Goal: Transaction & Acquisition: Purchase product/service

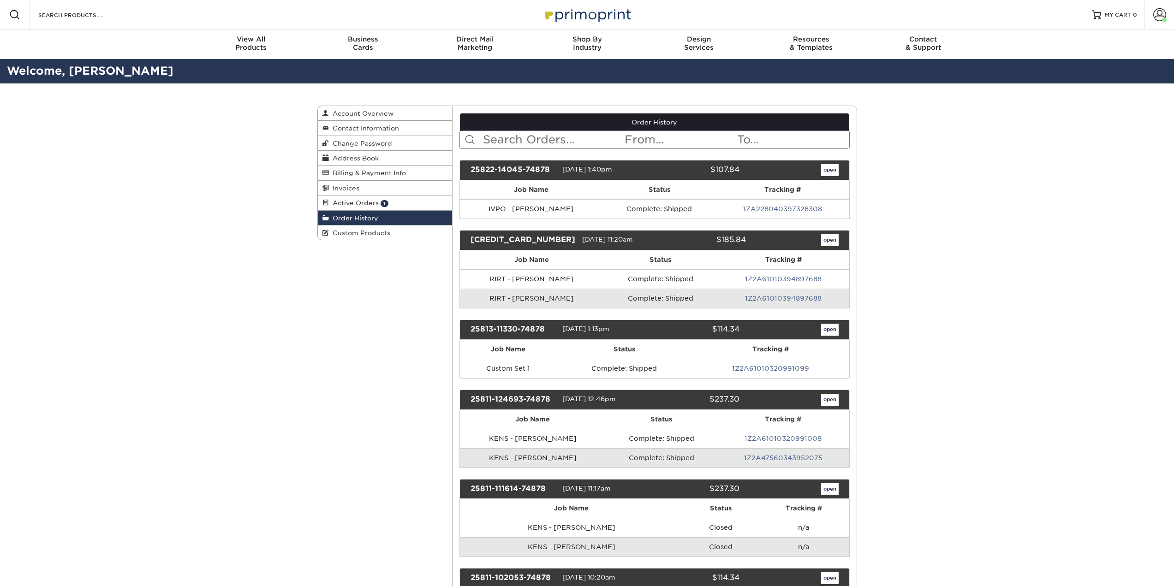
drag, startPoint x: 385, startPoint y: 202, endPoint x: 436, endPoint y: 217, distance: 52.8
click at [385, 202] on span "1" at bounding box center [385, 203] width 8 height 7
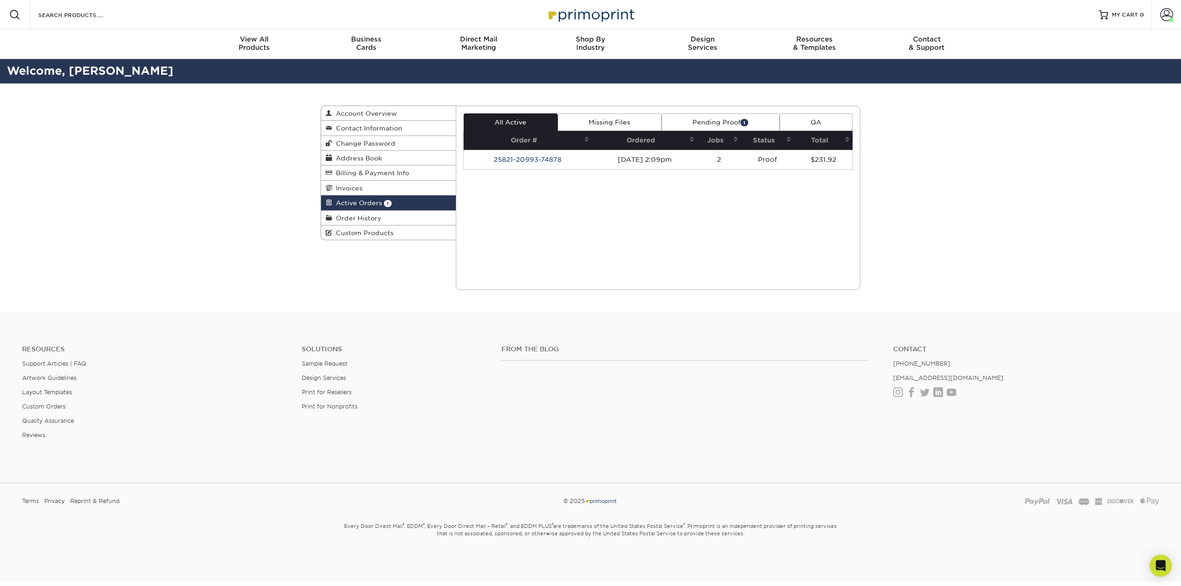
click at [732, 120] on link "Pending Proof 1" at bounding box center [720, 122] width 118 height 18
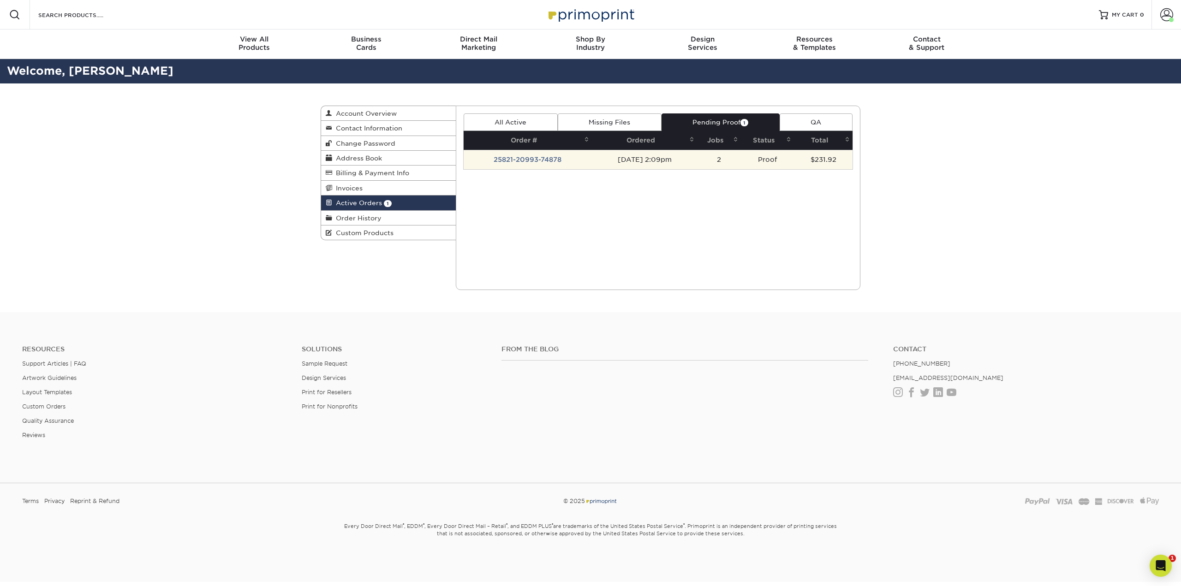
click at [550, 162] on td "25821-20993-74878" at bounding box center [528, 159] width 128 height 19
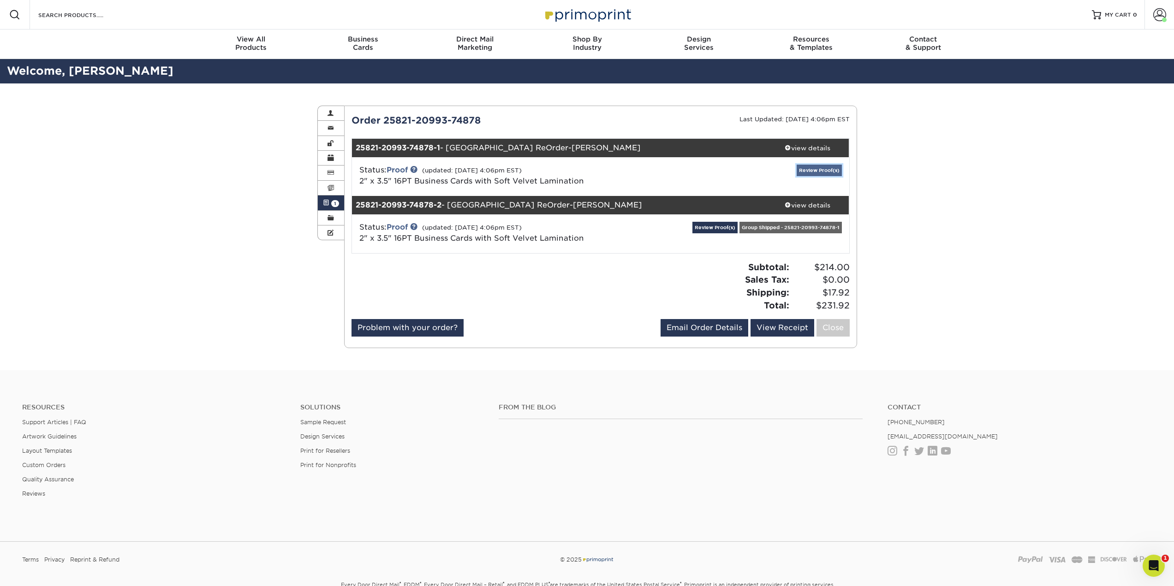
click at [822, 171] on link "Review Proof(s)" at bounding box center [819, 171] width 45 height 12
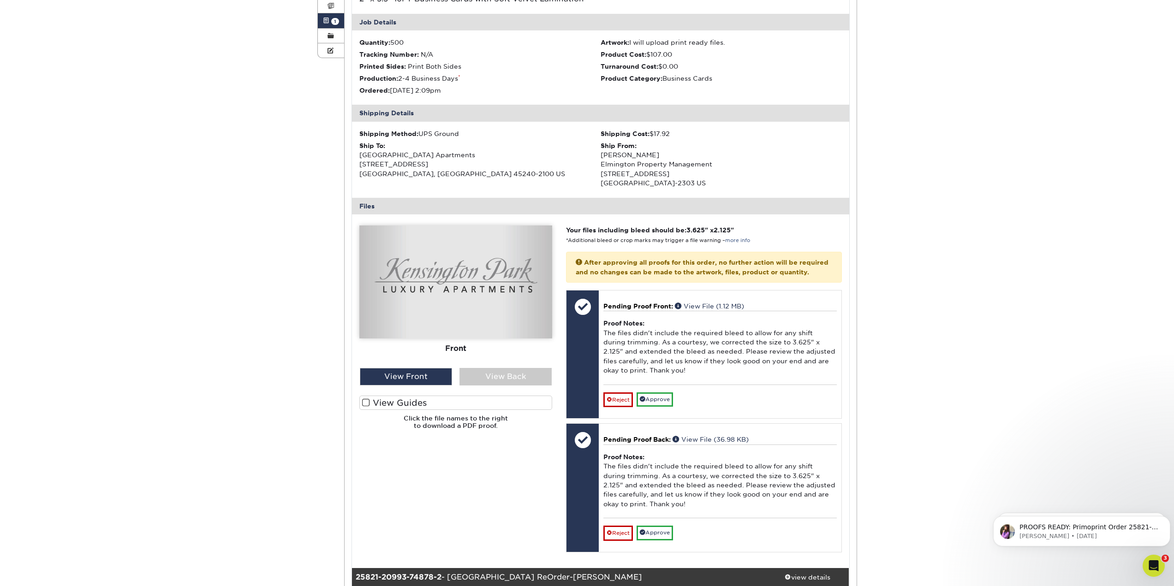
scroll to position [185, 0]
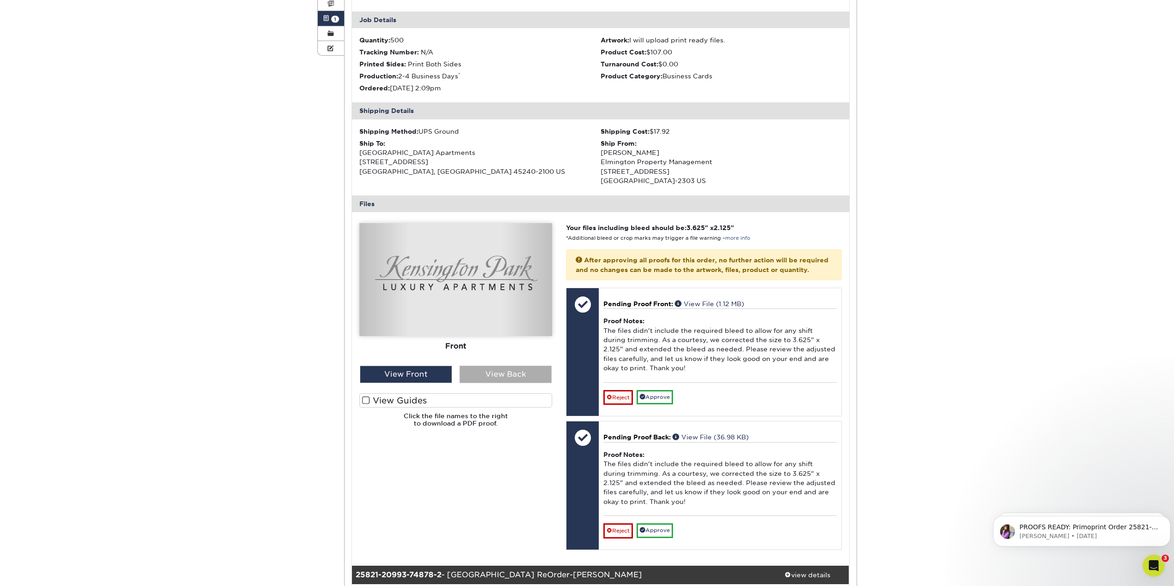
click at [498, 375] on div "View Back" at bounding box center [505, 375] width 92 height 18
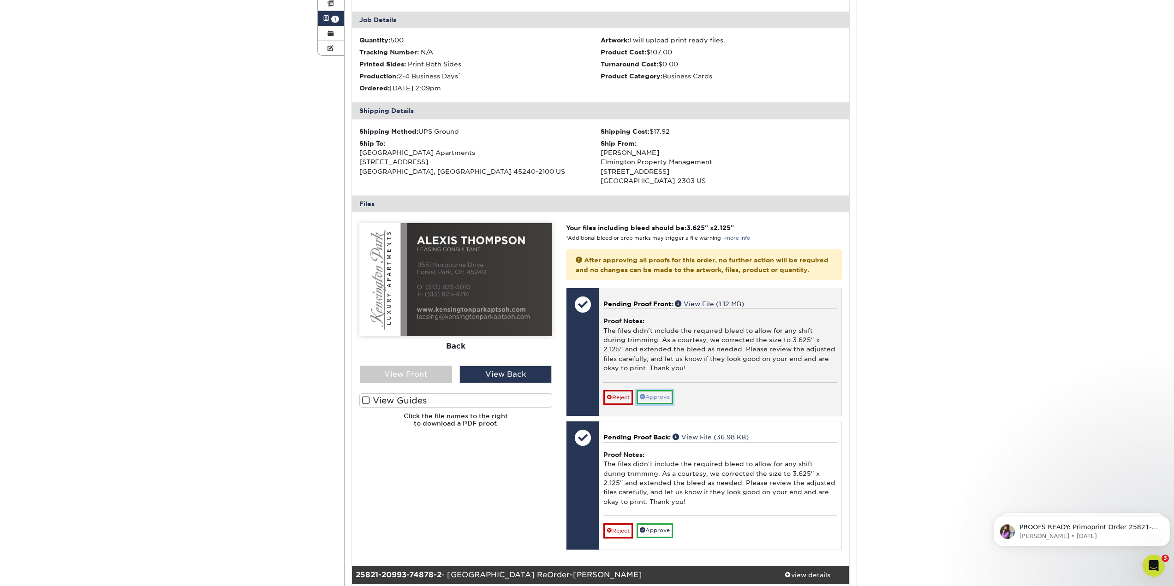
click at [661, 405] on link "Approve" at bounding box center [655, 397] width 36 height 14
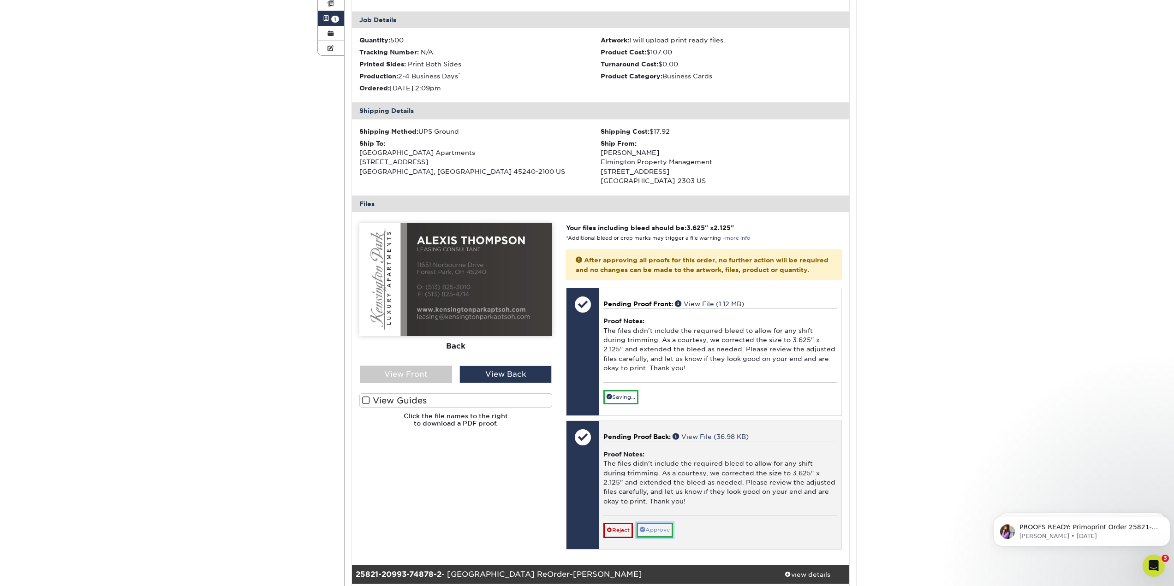
click at [659, 537] on link "Approve" at bounding box center [655, 530] width 36 height 14
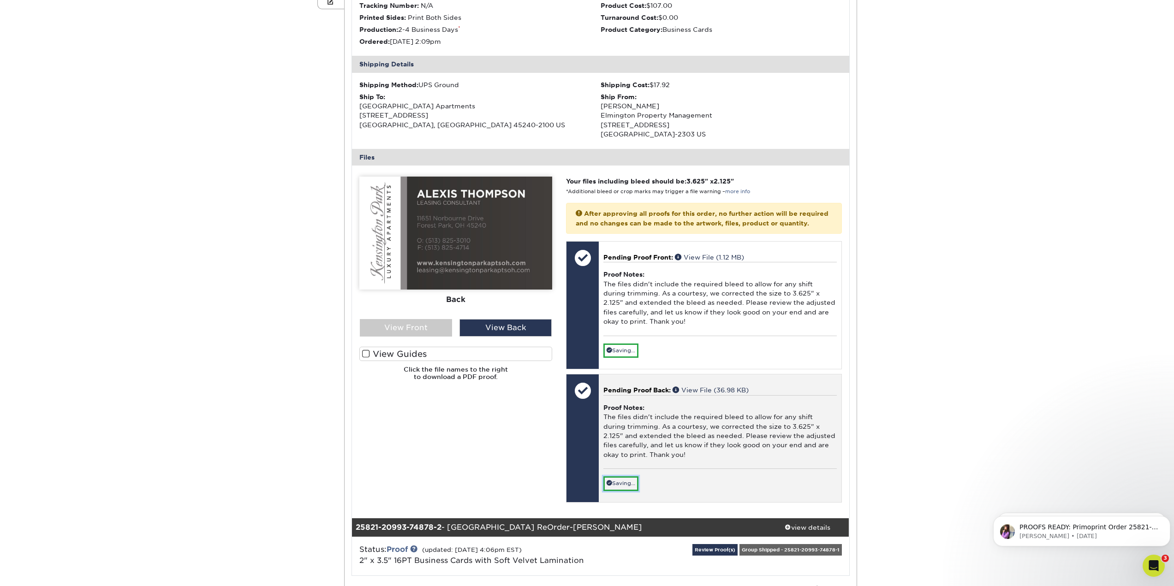
scroll to position [369, 0]
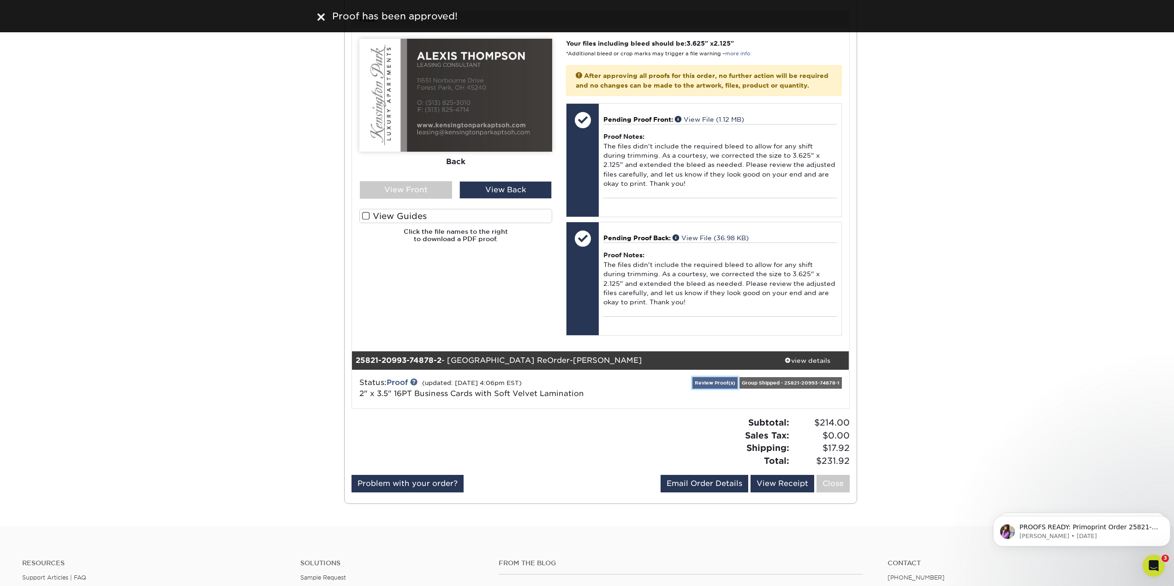
click at [716, 389] on link "Review Proof(s)" at bounding box center [714, 383] width 45 height 12
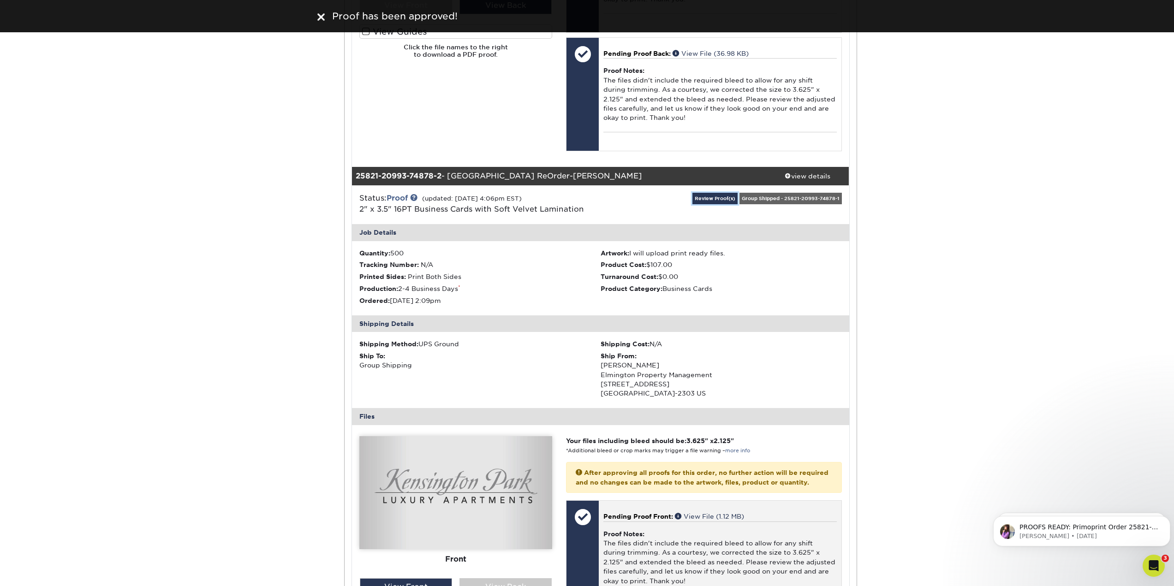
scroll to position [738, 0]
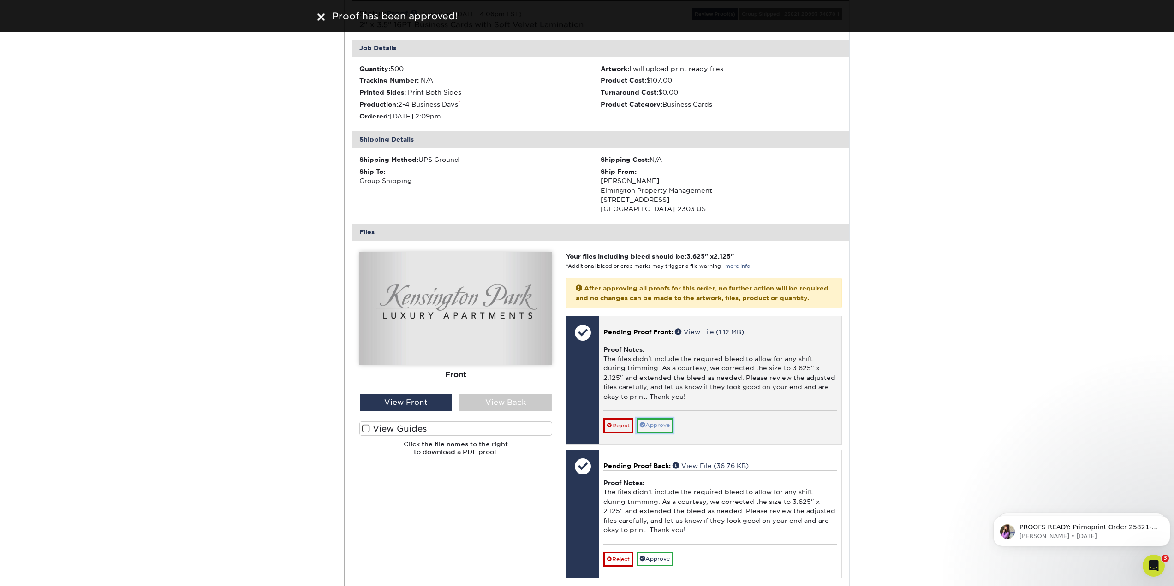
click at [663, 433] on link "Approve" at bounding box center [655, 425] width 36 height 14
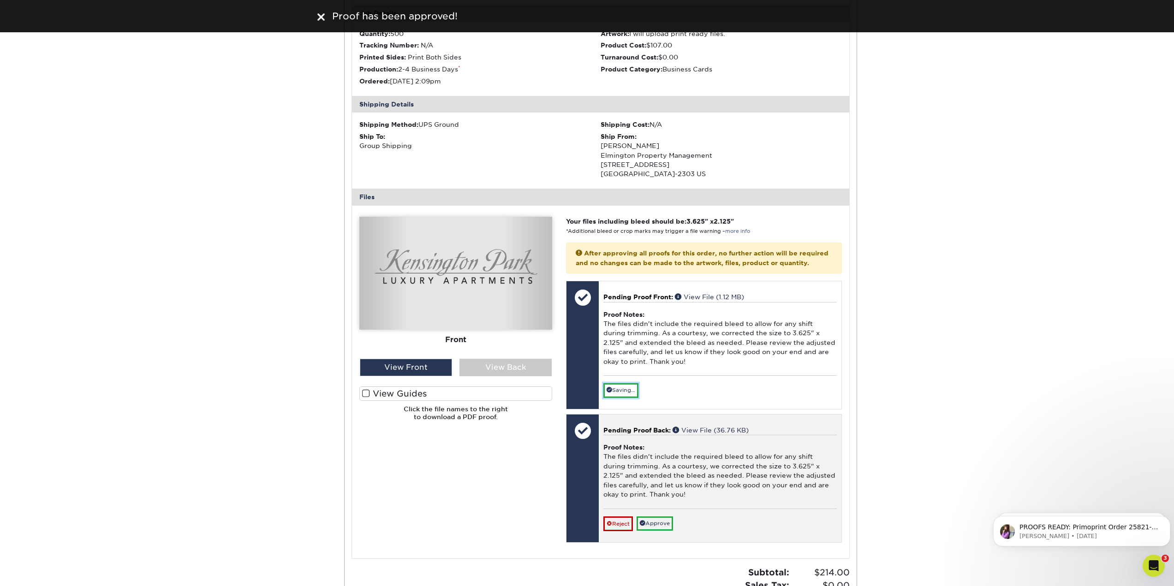
scroll to position [830, 0]
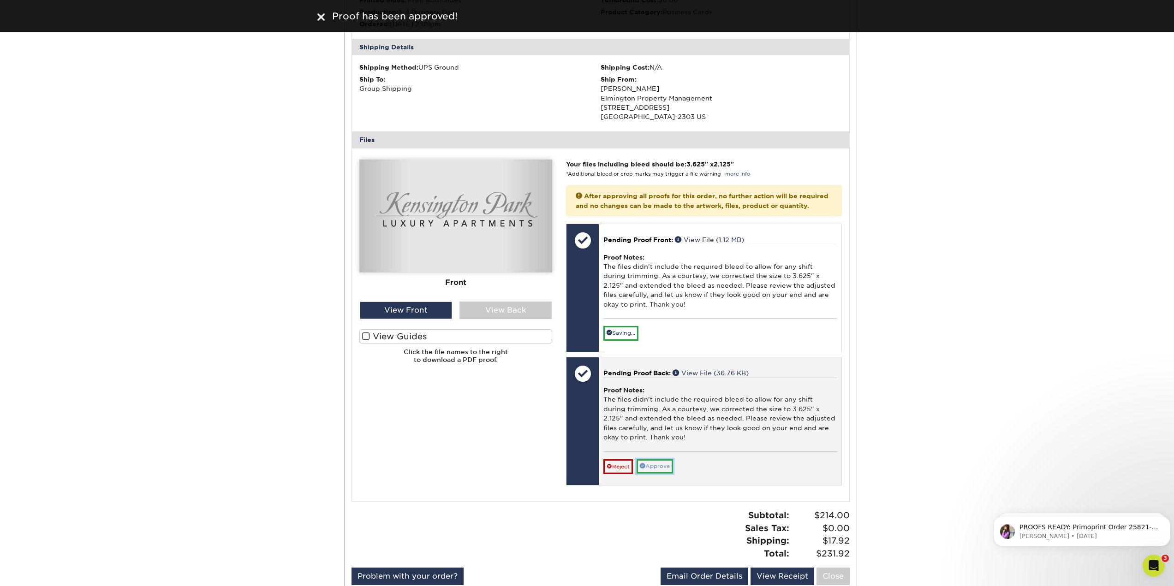
click at [661, 474] on link "Approve" at bounding box center [655, 466] width 36 height 14
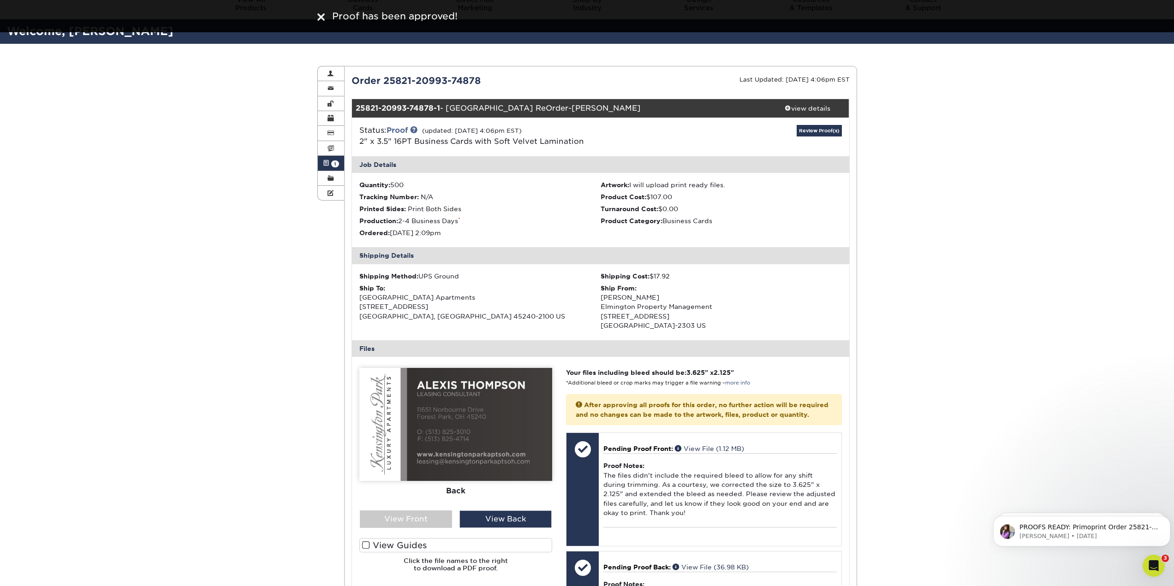
scroll to position [0, 0]
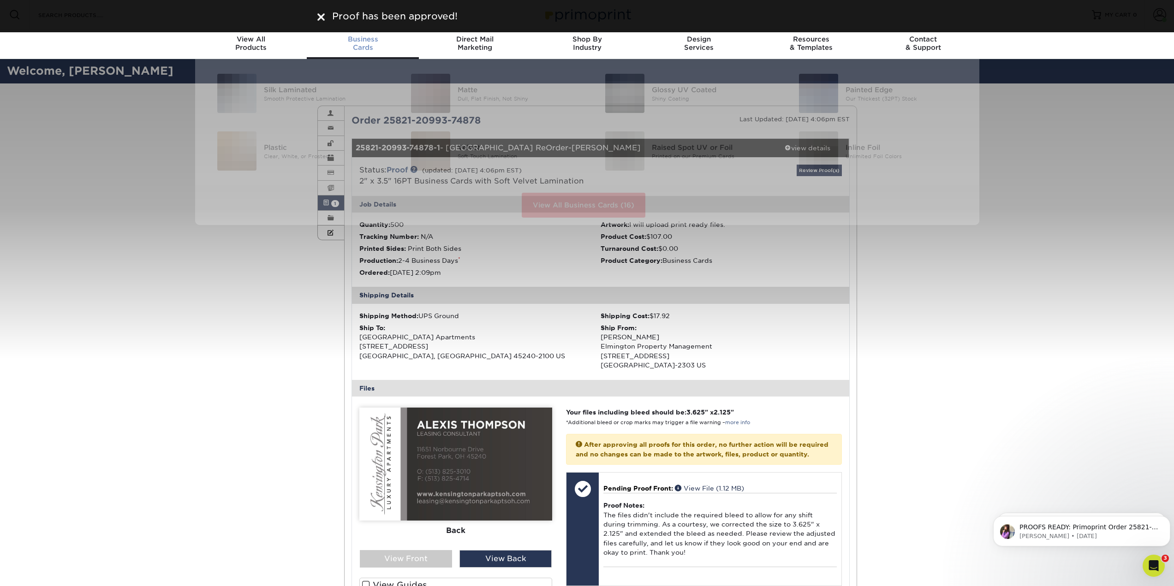
click at [376, 41] on span "Business" at bounding box center [363, 39] width 112 height 8
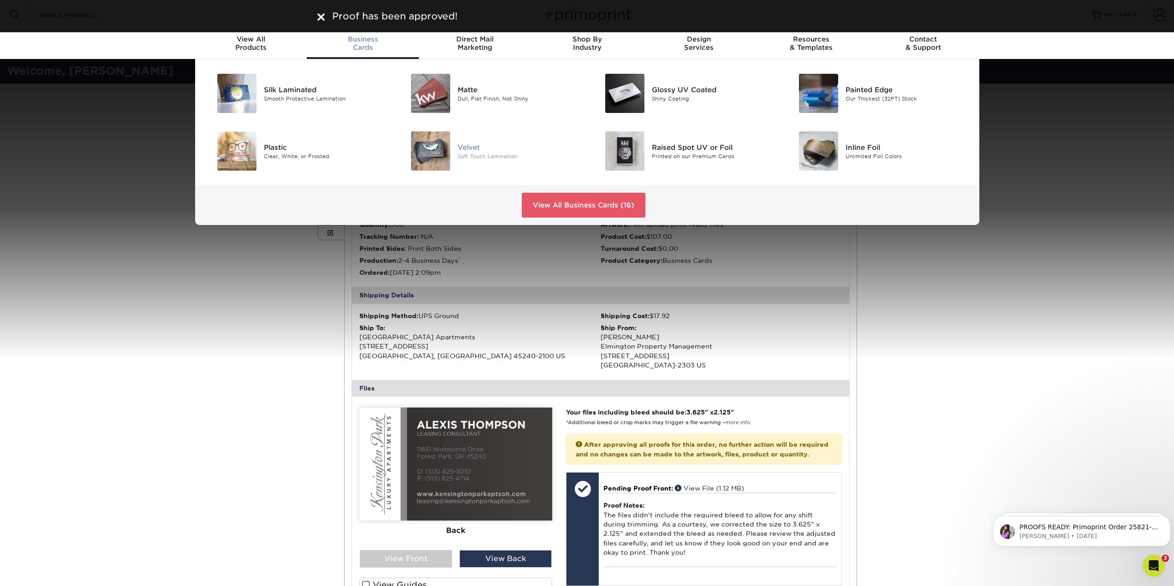
click at [441, 160] on img at bounding box center [430, 150] width 39 height 39
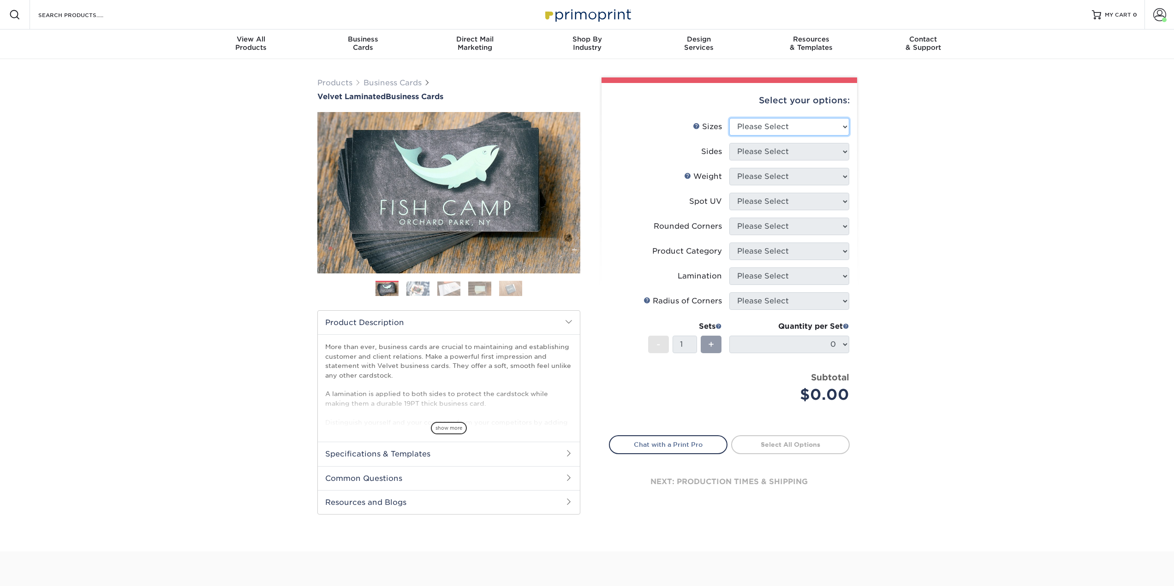
click at [779, 129] on select "Please Select 1.5" x 3.5" - Mini 1.75" x 3.5" - Mini 2" x 2" - Square 2" x 3" -…" at bounding box center [789, 127] width 120 height 18
select select "2.00x3.50"
click at [729, 118] on select "Please Select 1.5" x 3.5" - Mini 1.75" x 3.5" - Mini 2" x 2" - Square 2" x 3" -…" at bounding box center [789, 127] width 120 height 18
click at [787, 150] on select "Please Select Print Both Sides Print Front Only" at bounding box center [789, 152] width 120 height 18
select select "13abbda7-1d64-4f25-8bb2-c179b224825d"
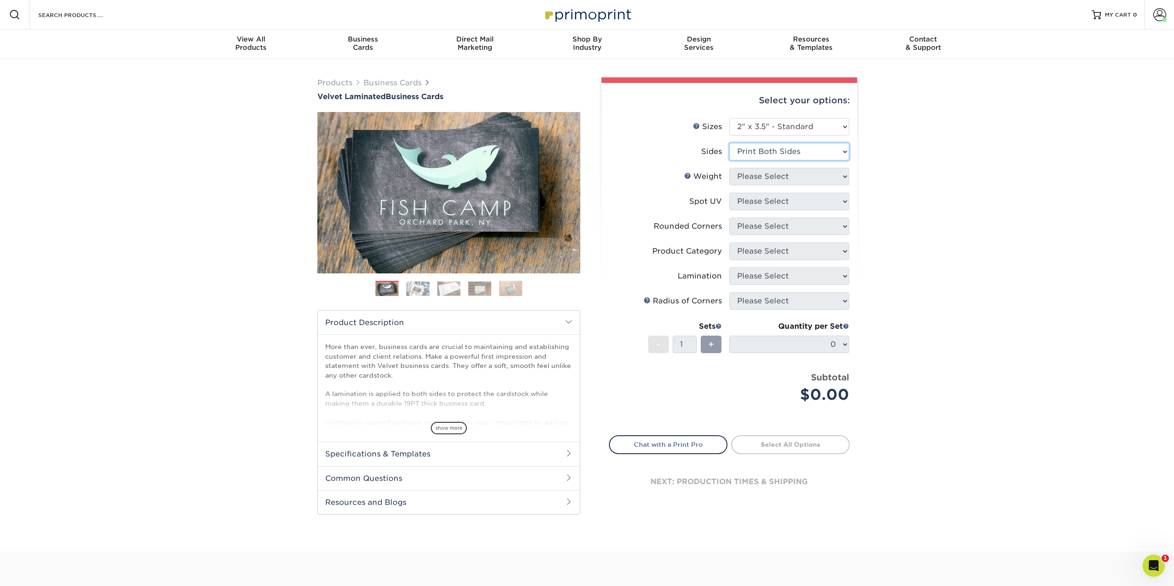
click at [729, 143] on select "Please Select Print Both Sides Print Front Only" at bounding box center [789, 152] width 120 height 18
click at [828, 185] on select "Please Select 16PT" at bounding box center [789, 177] width 120 height 18
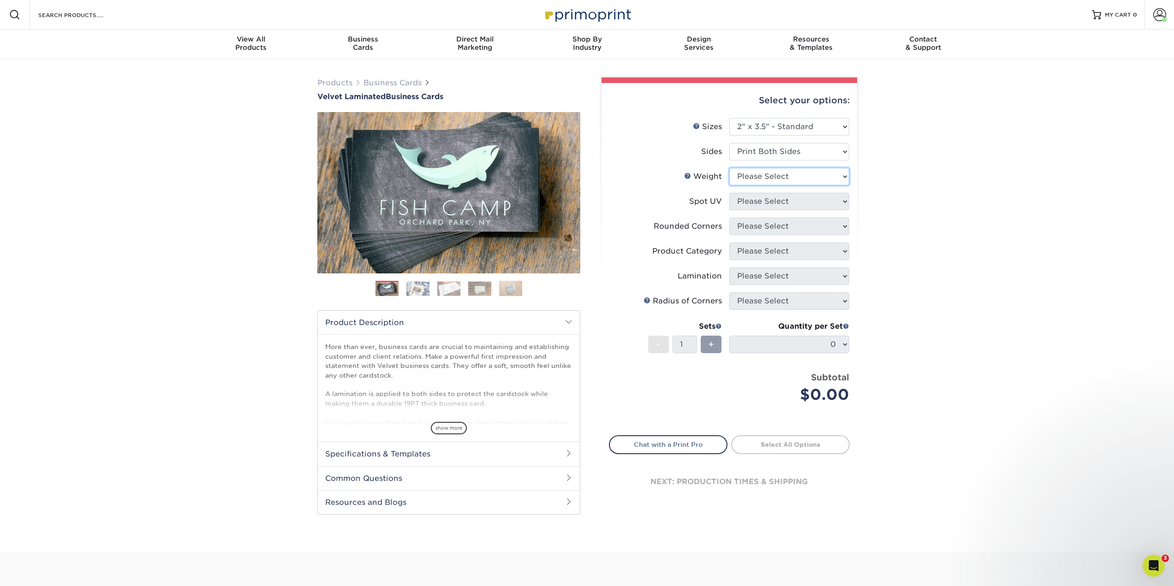
select select "16PT"
click at [729, 168] on select "Please Select 16PT" at bounding box center [789, 177] width 120 height 18
click at [840, 207] on select "Please Select No Spot UV Front and Back (Both Sides) Front Only Back Only" at bounding box center [789, 202] width 120 height 18
select select "3"
click at [729, 193] on select "Please Select No Spot UV Front and Back (Both Sides) Front Only Back Only" at bounding box center [789, 202] width 120 height 18
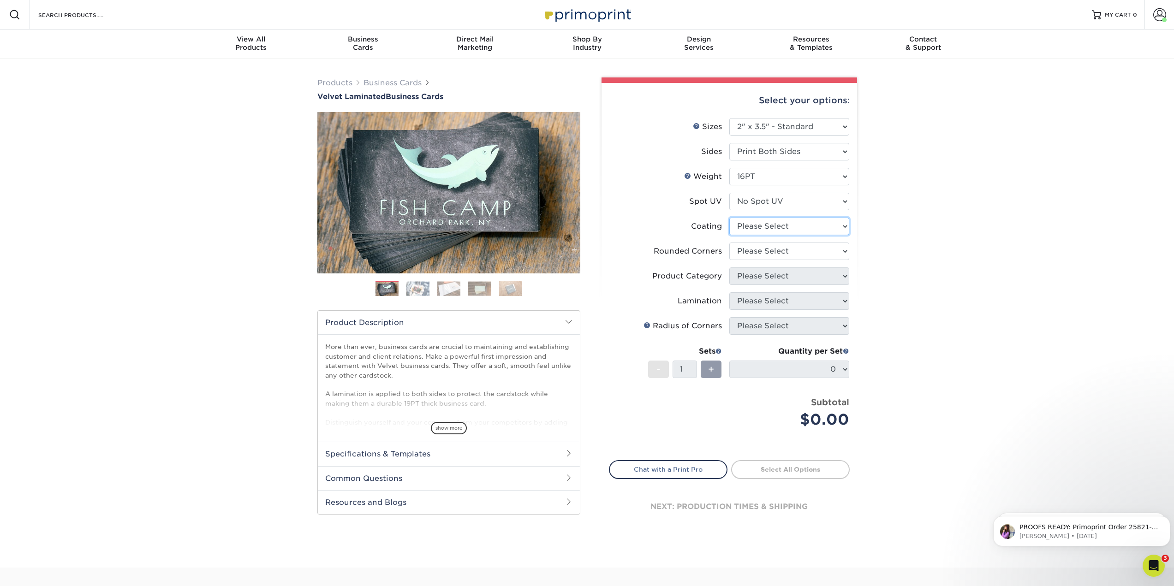
click at [809, 231] on select at bounding box center [789, 227] width 120 height 18
select select "3e7618de-abca-4bda-9f97-8b9129e913d8"
click at [729, 218] on select at bounding box center [789, 227] width 120 height 18
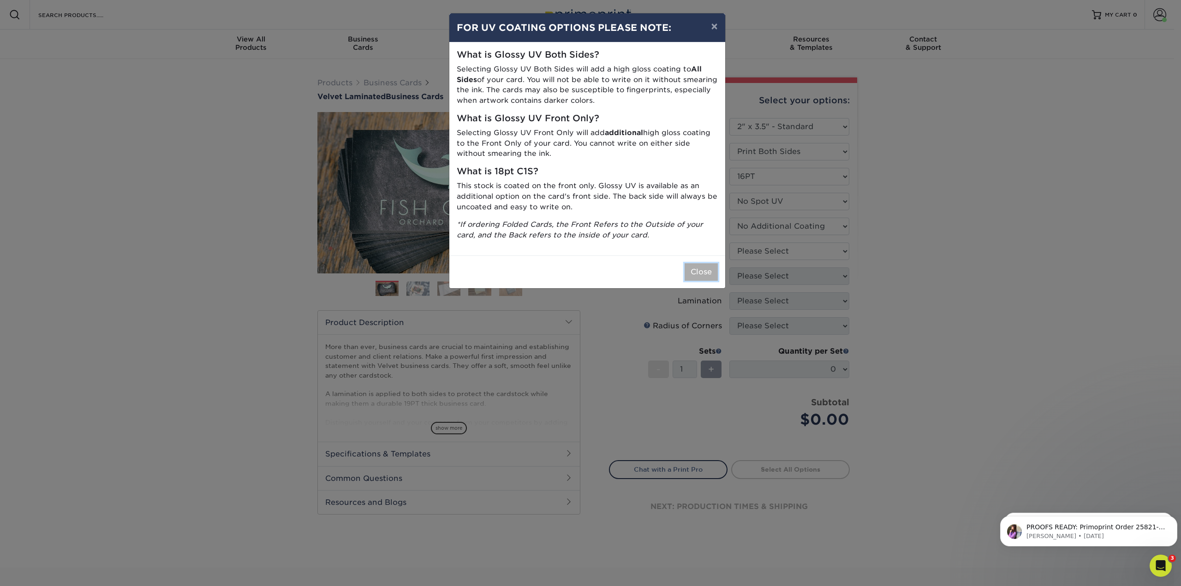
click at [709, 270] on button "Close" at bounding box center [701, 272] width 33 height 18
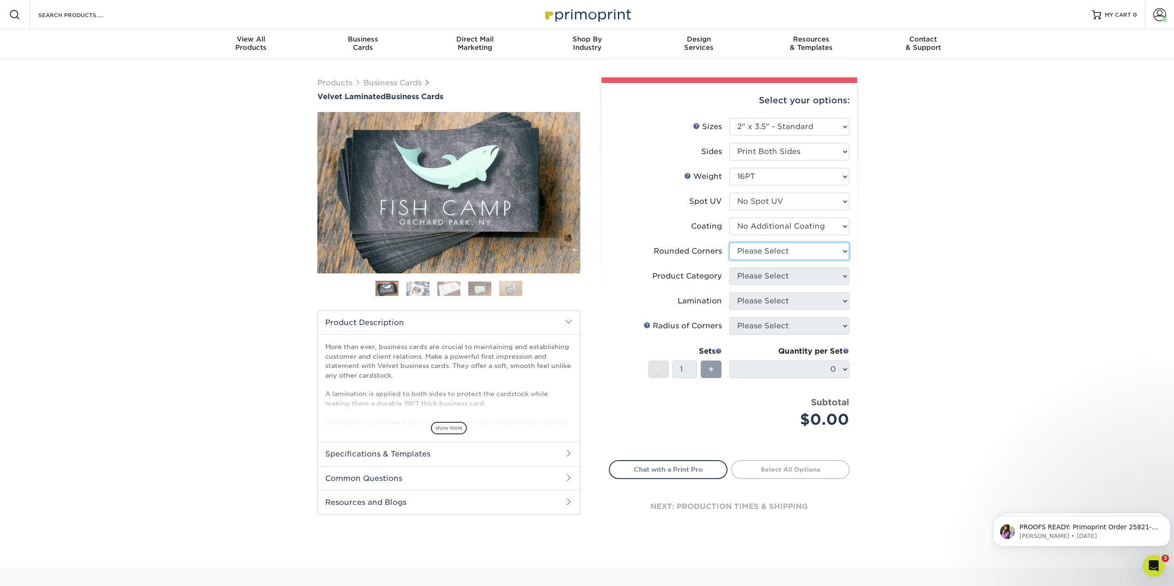
click at [785, 247] on select "Please Select Yes - Round 2 Corners Yes - Round 4 Corners No" at bounding box center [789, 252] width 120 height 18
select select "0"
click at [729, 243] on select "Please Select Yes - Round 2 Corners Yes - Round 4 Corners No" at bounding box center [789, 252] width 120 height 18
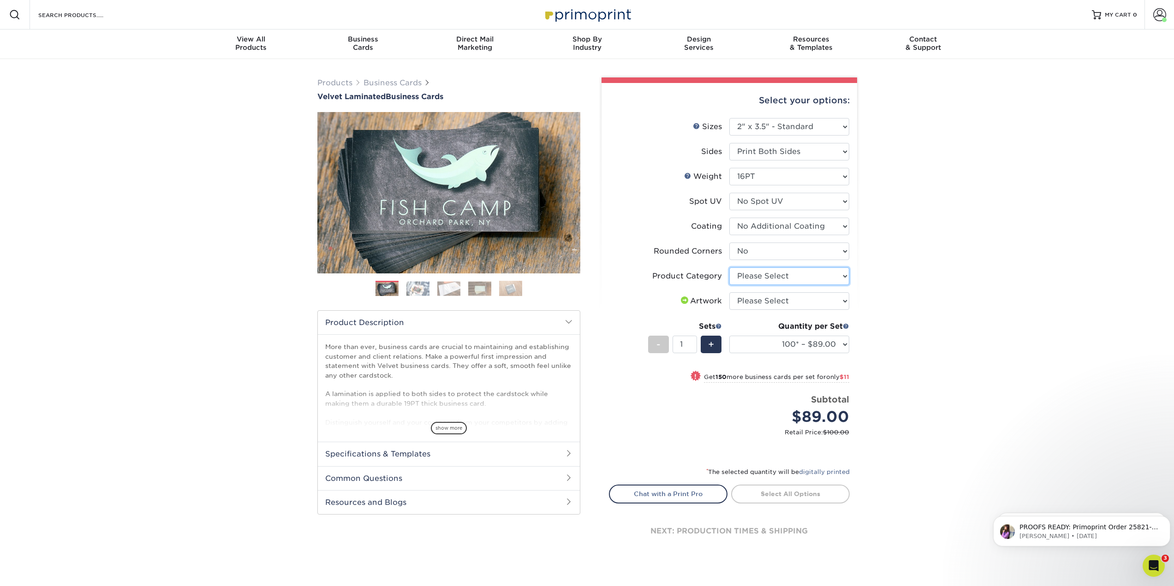
click at [786, 278] on select "Please Select Business Cards" at bounding box center [789, 277] width 120 height 18
select select "3b5148f1-0588-4f88-a218-97bcfdce65c1"
click at [729, 268] on select "Please Select Business Cards" at bounding box center [789, 277] width 120 height 18
click at [784, 304] on select "Please Select I will upload files I need a design - $100" at bounding box center [789, 301] width 120 height 18
select select "upload"
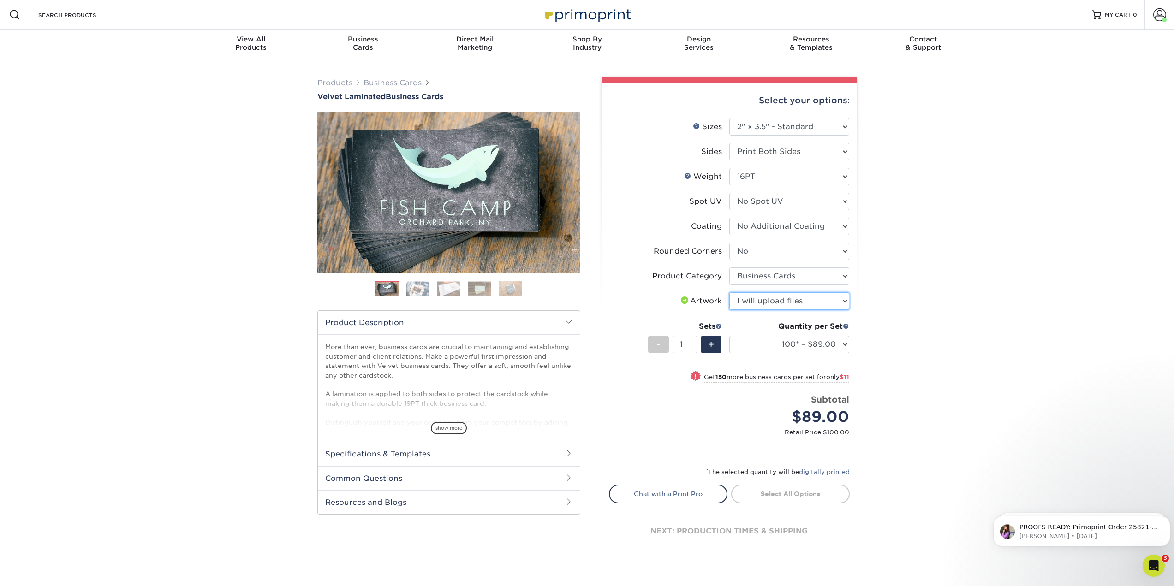
click at [729, 292] on select "Please Select I will upload files I need a design - $100" at bounding box center [789, 301] width 120 height 18
click at [834, 347] on select "100* – $89.00 250* – $100.00 500 – $107.00 1000 – $139.00 2500 – $273.00 5000 –…" at bounding box center [789, 345] width 120 height 18
select select "500 – $107.00"
click at [729, 336] on select "100* – $89.00 250* – $100.00 500 – $107.00 1000 – $139.00 2500 – $273.00 5000 –…" at bounding box center [789, 345] width 120 height 18
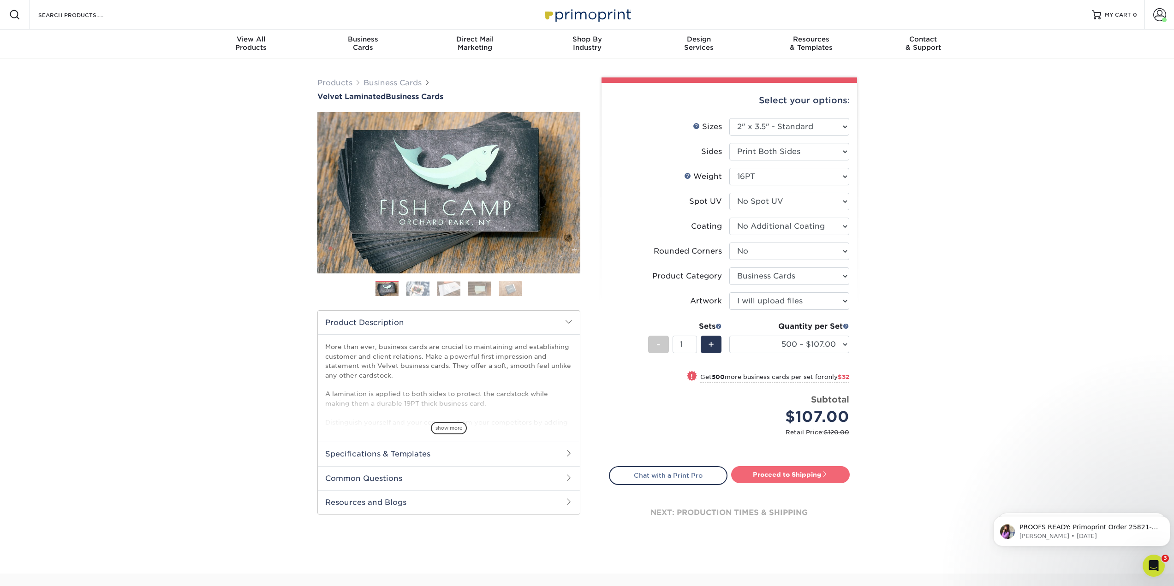
click at [802, 476] on link "Proceed to Shipping" at bounding box center [790, 474] width 119 height 17
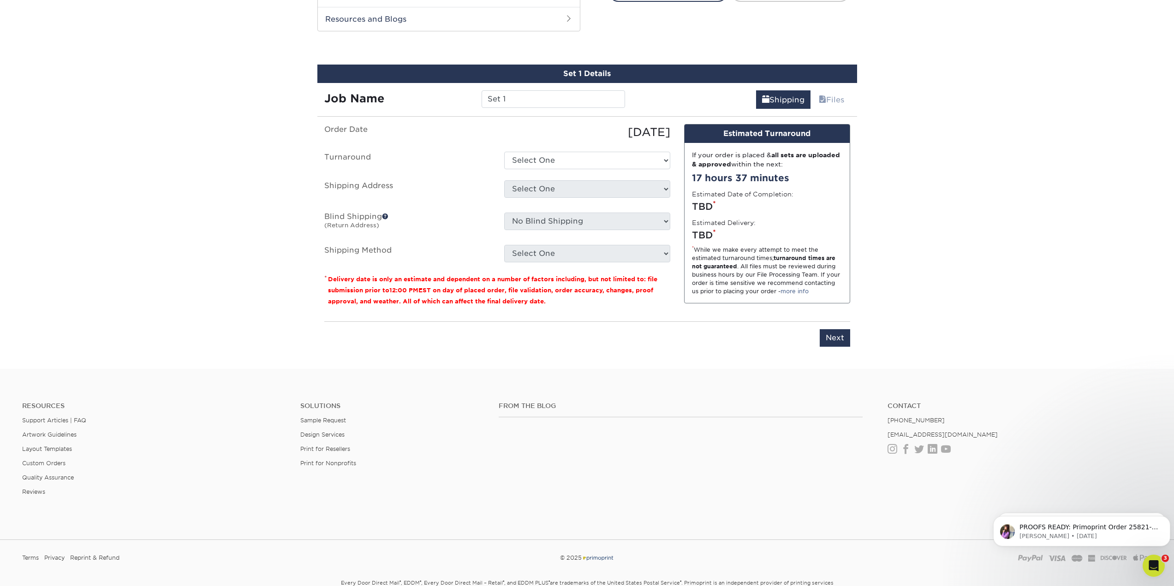
scroll to position [492, 0]
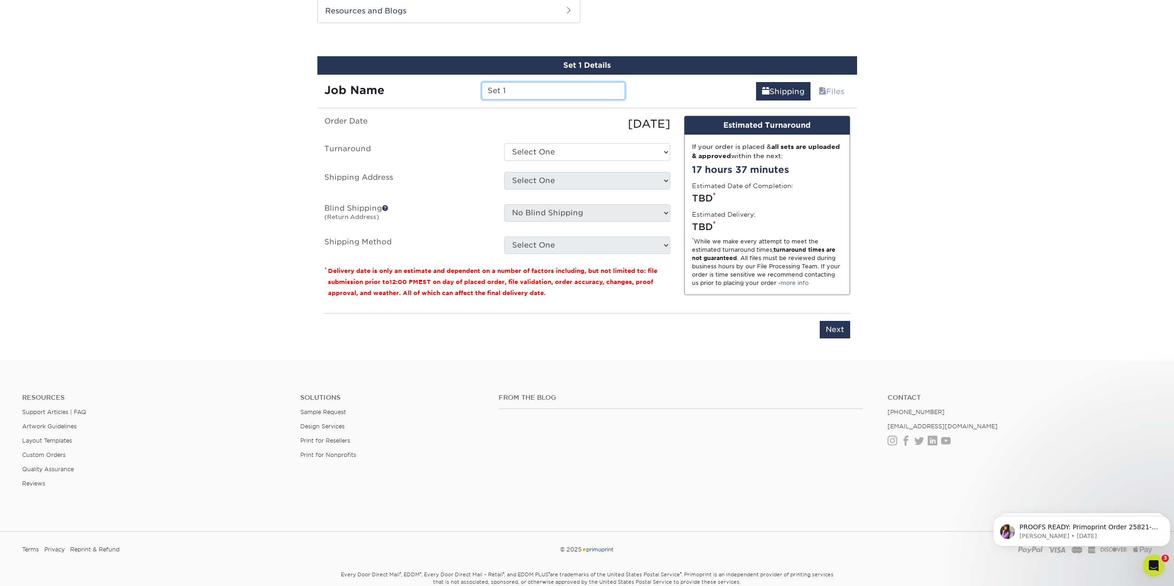
click at [529, 86] on input "Set 1" at bounding box center [553, 91] width 143 height 18
click at [530, 88] on input "Park24-" at bounding box center [553, 91] width 143 height 18
paste input "Camy Faircloth"
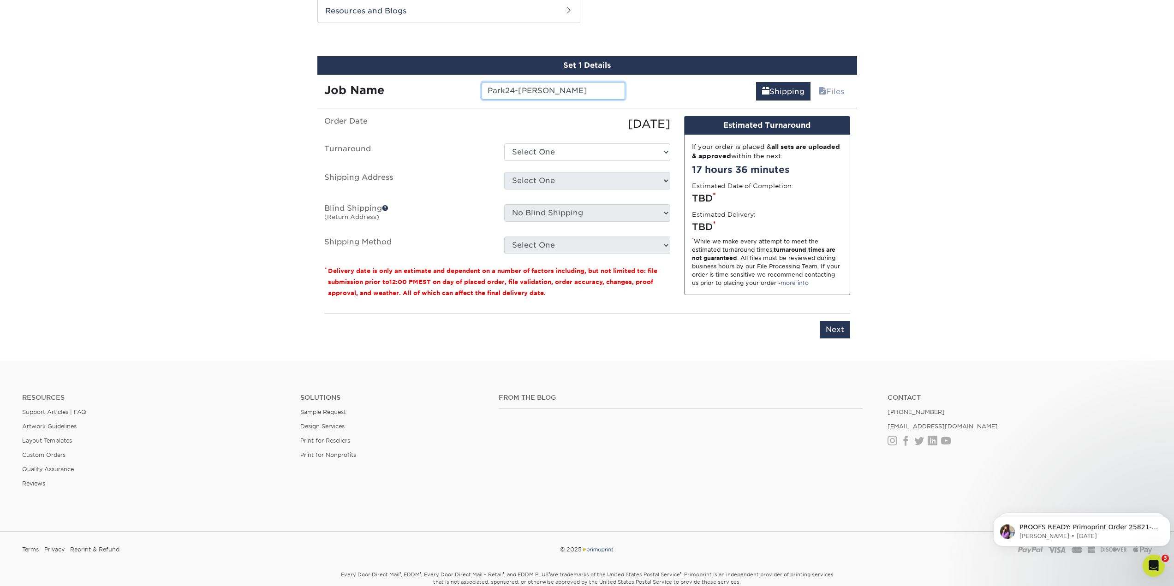
type input "Park24-[PERSON_NAME]"
click at [584, 151] on select "Select One 2-4 Business Days 2 Day Next Business Day" at bounding box center [587, 152] width 166 height 18
select select "0269a54f-6afa-4918-998f-593919161a79"
click at [504, 143] on select "Select One 2-4 Business Days 2 Day Next Business Day" at bounding box center [587, 152] width 166 height 18
click at [574, 174] on select "Select One Ivy Point Cinco Ranch 1104 Residence 12th & Wedgewood 780 Townhomes …" at bounding box center [587, 181] width 166 height 18
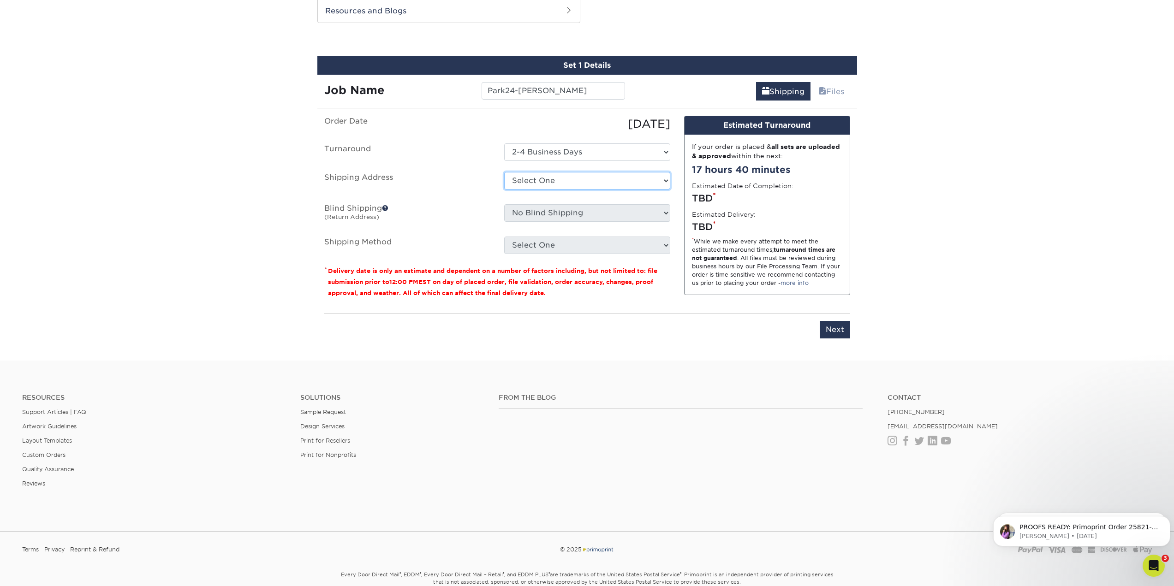
select select "newaddress"
click at [504, 172] on select "Select One Ivy Point Cinco Ranch 1104 Residence 12th & Wedgewood 780 Townhomes …" at bounding box center [587, 181] width 166 height 18
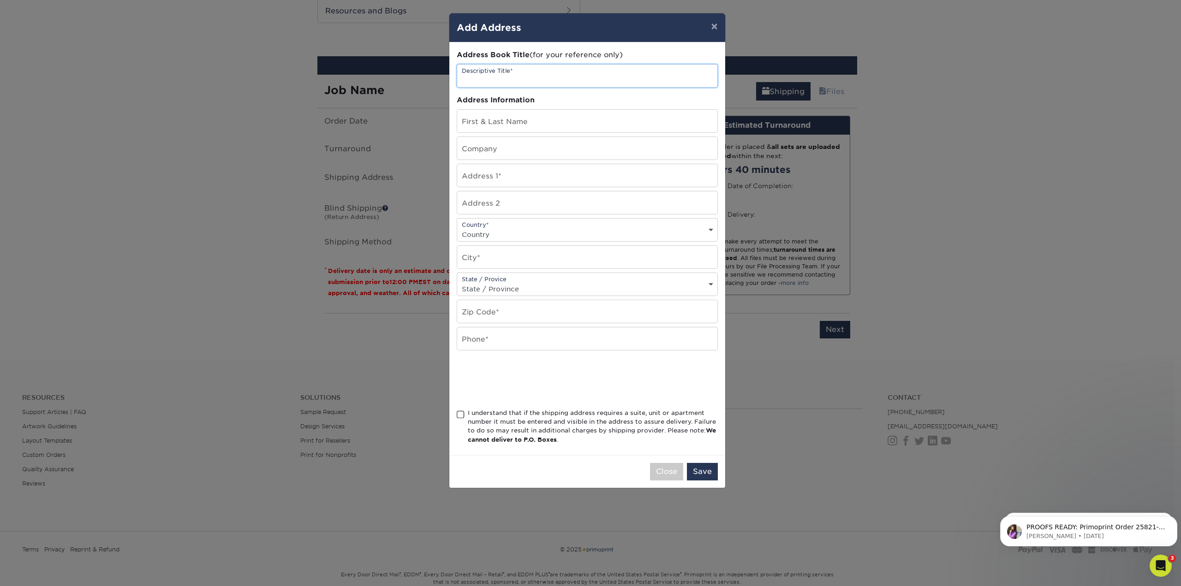
click at [541, 82] on input "text" at bounding box center [587, 76] width 260 height 23
type input "Park24"
drag, startPoint x: 542, startPoint y: 82, endPoint x: 437, endPoint y: 81, distance: 105.2
click at [437, 81] on div "× Add Address Address Book Title (for your reference only) Descriptive Title* P…" at bounding box center [590, 293] width 1181 height 586
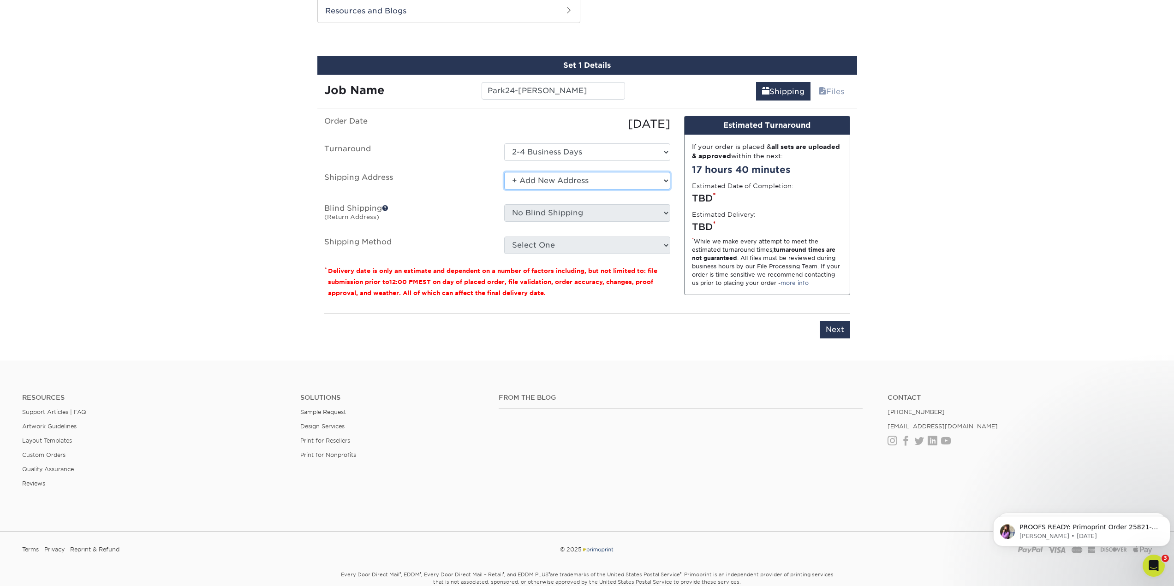
click at [599, 189] on select "Select One Ivy Point Cinco Ranch 1104 Residence 12th & Wedgewood 780 Townhomes …" at bounding box center [587, 181] width 166 height 18
click at [504, 172] on select "Select One Ivy Point Cinco Ranch 1104 Residence 12th & Wedgewood 780 Townhomes …" at bounding box center [587, 181] width 166 height 18
click at [552, 180] on select "Select One Ivy Point Cinco Ranch 1104 Residence 12th & Wedgewood 780 Townhomes …" at bounding box center [587, 181] width 166 height 18
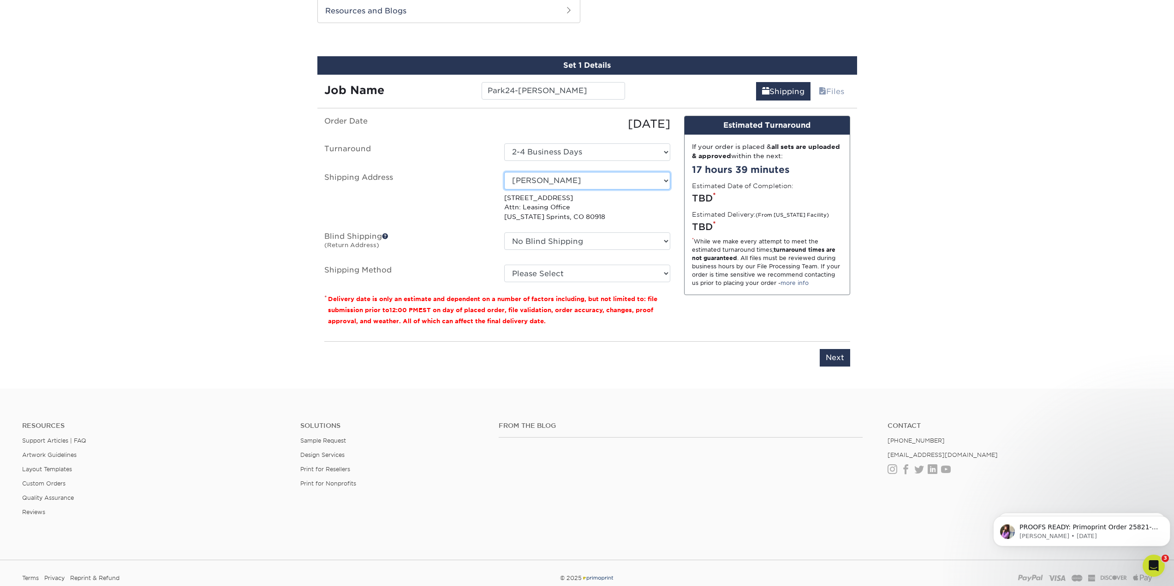
click at [661, 186] on select "Select One Ivy Point Cinco Ranch 1104 Residence 12th & Wedgewood 780 Townhomes …" at bounding box center [587, 181] width 166 height 18
select select "newaddress"
click at [504, 172] on select "Select One Ivy Point Cinco Ranch 1104 Residence 12th & Wedgewood 780 Townhomes …" at bounding box center [587, 181] width 166 height 18
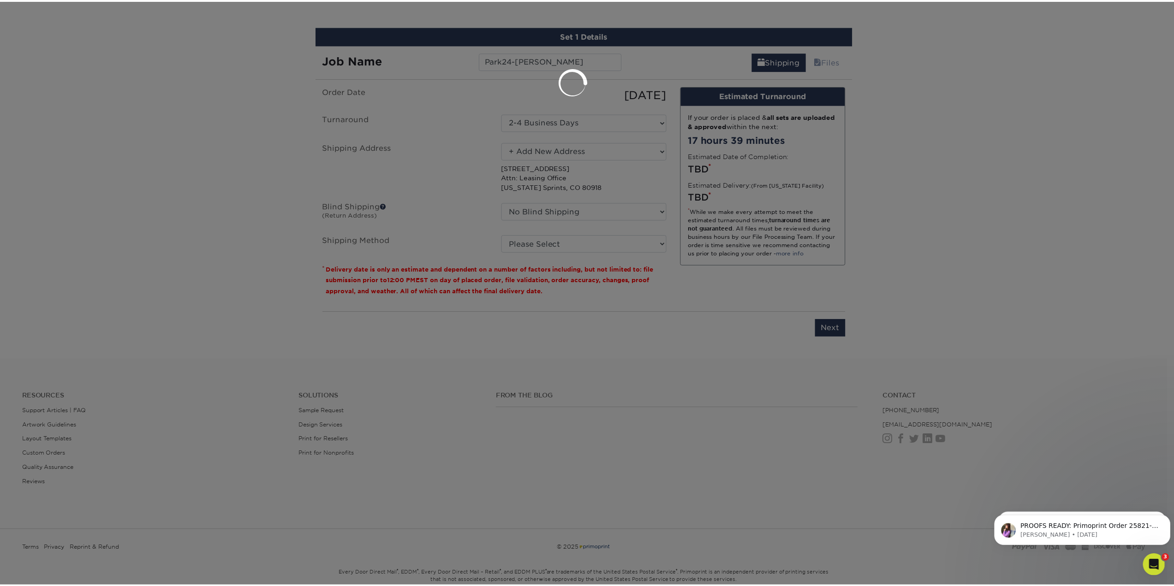
scroll to position [538, 0]
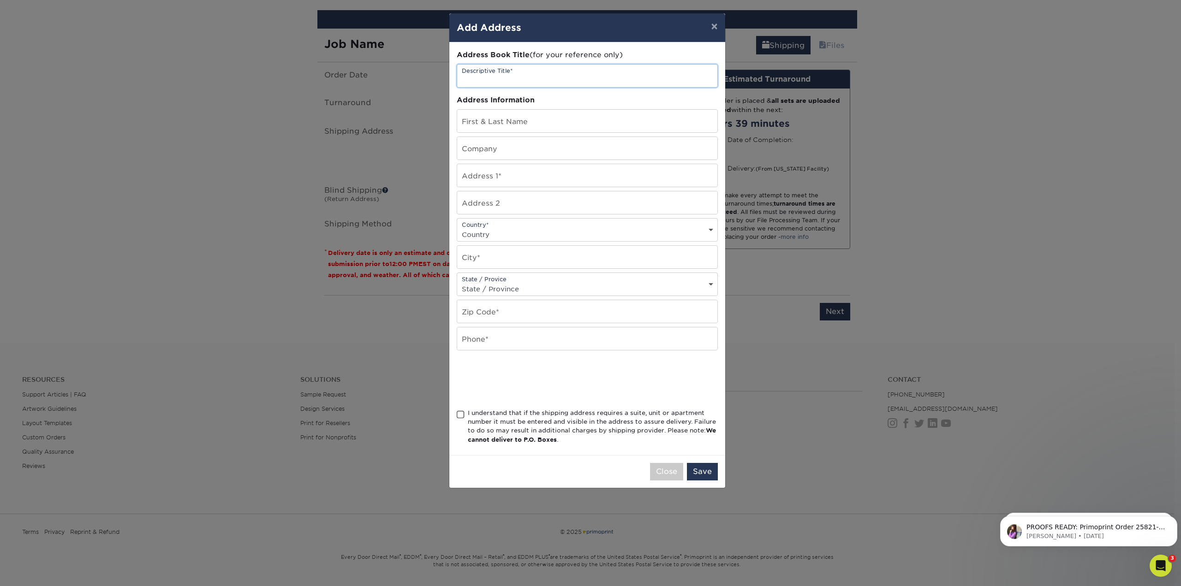
click at [502, 75] on input "text" at bounding box center [587, 76] width 260 height 23
type input "[PERSON_NAME]"
drag, startPoint x: 525, startPoint y: 78, endPoint x: 451, endPoint y: 81, distance: 73.8
click at [451, 81] on div "Address Book Title (for your reference only) Descriptive Title* Laura Tucker Ad…" at bounding box center [587, 248] width 276 height 413
click at [500, 122] on input "Lau" at bounding box center [587, 121] width 260 height 23
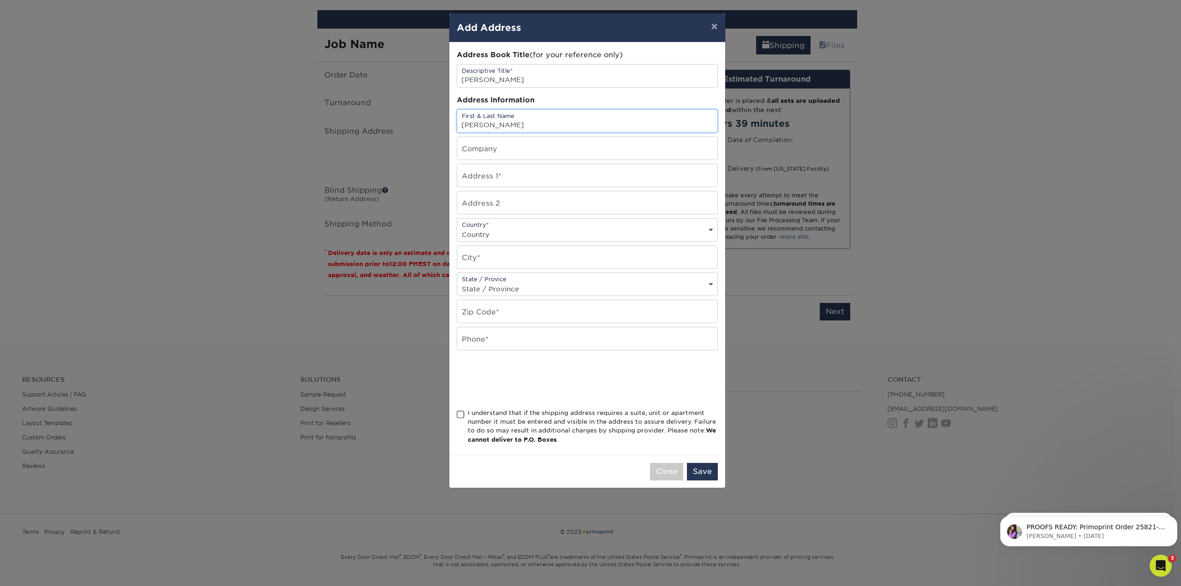
click at [500, 122] on input "Lau" at bounding box center [587, 121] width 260 height 23
paste input "ra Tucker"
type input "[PERSON_NAME]"
click at [508, 146] on input "text" at bounding box center [587, 148] width 260 height 23
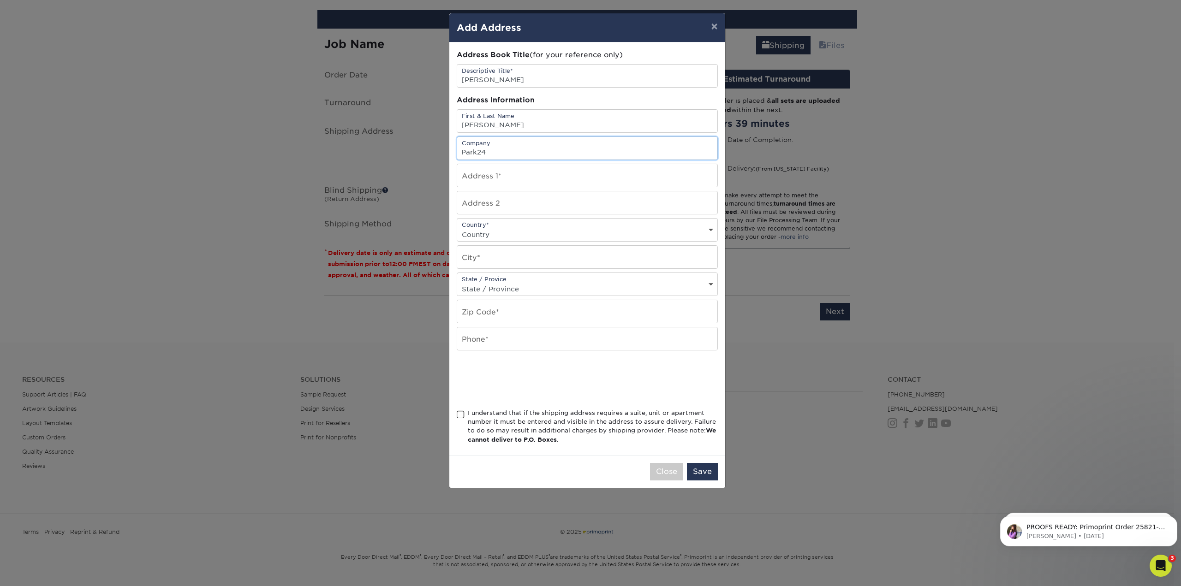
type input "Park24"
click at [483, 173] on input "text" at bounding box center [587, 175] width 260 height 23
paste input "[STREET_ADDRESS]"
type input "[STREET_ADDRESS]"
click at [566, 237] on select "Country United States Canada ----------------------------- Afghanistan Albania …" at bounding box center [587, 234] width 260 height 13
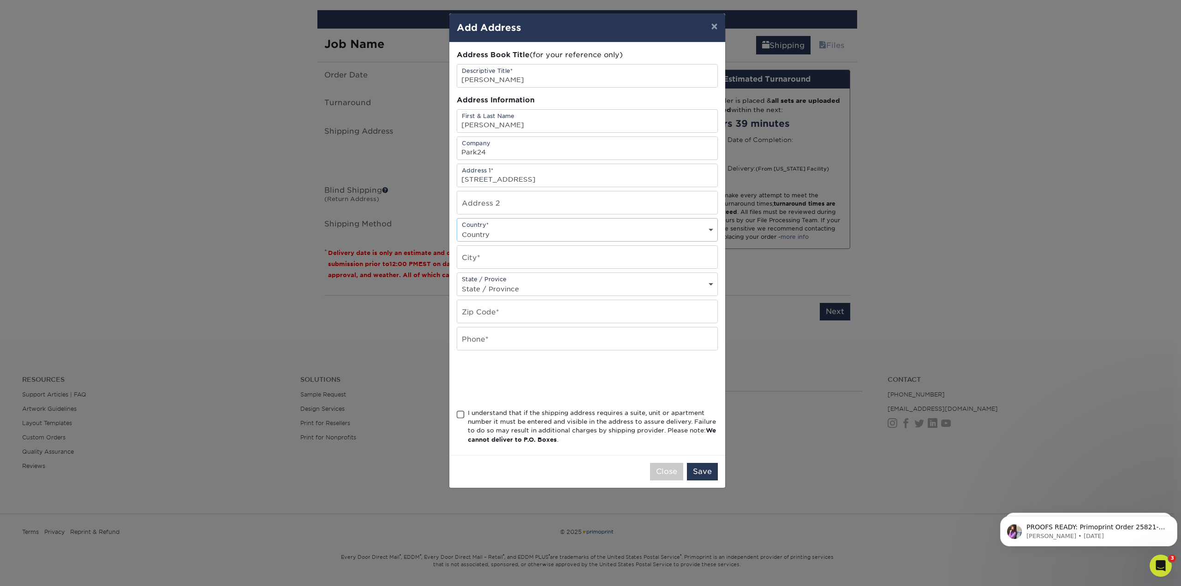
click at [566, 237] on select "Country United States Canada ----------------------------- Afghanistan Albania …" at bounding box center [587, 234] width 260 height 13
drag, startPoint x: 566, startPoint y: 237, endPoint x: 560, endPoint y: 238, distance: 7.2
click at [566, 237] on select "Country United States Canada ----------------------------- Afghanistan Albania …" at bounding box center [587, 234] width 260 height 13
select select "US"
click at [457, 228] on select "Country United States Canada ----------------------------- Afghanistan Albania …" at bounding box center [587, 234] width 260 height 13
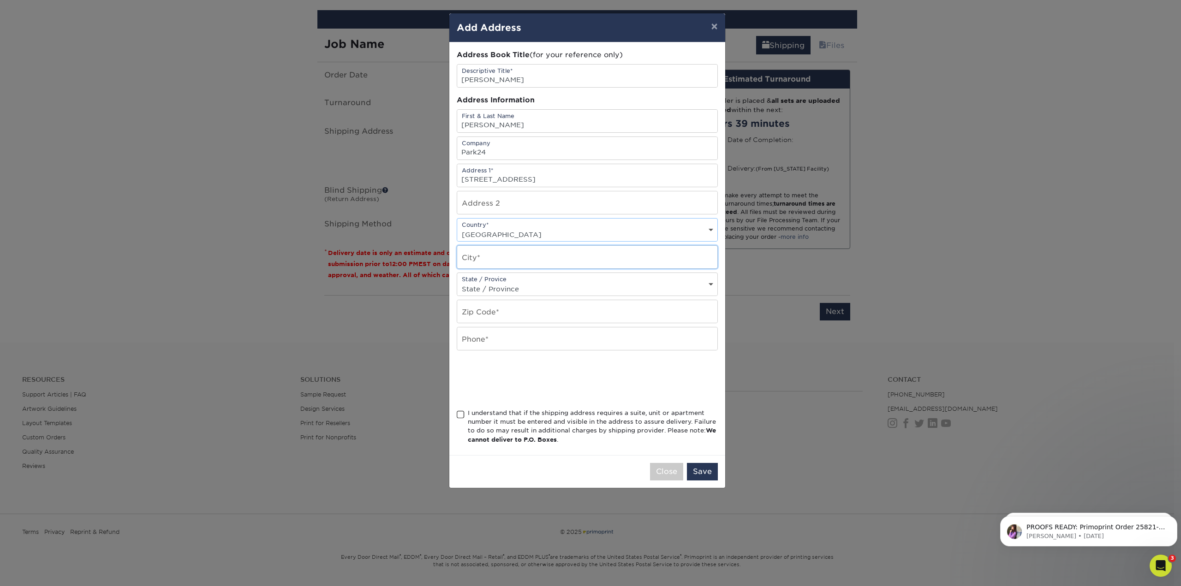
click at [517, 251] on input "text" at bounding box center [587, 257] width 260 height 23
click at [494, 256] on input "text" at bounding box center [587, 257] width 260 height 23
paste input "Murfreesboro"
type input "Murfreesboro"
click at [521, 286] on select "State / Province Alabama Alaska Arizona Arkansas California Colorado Connecticu…" at bounding box center [587, 288] width 260 height 13
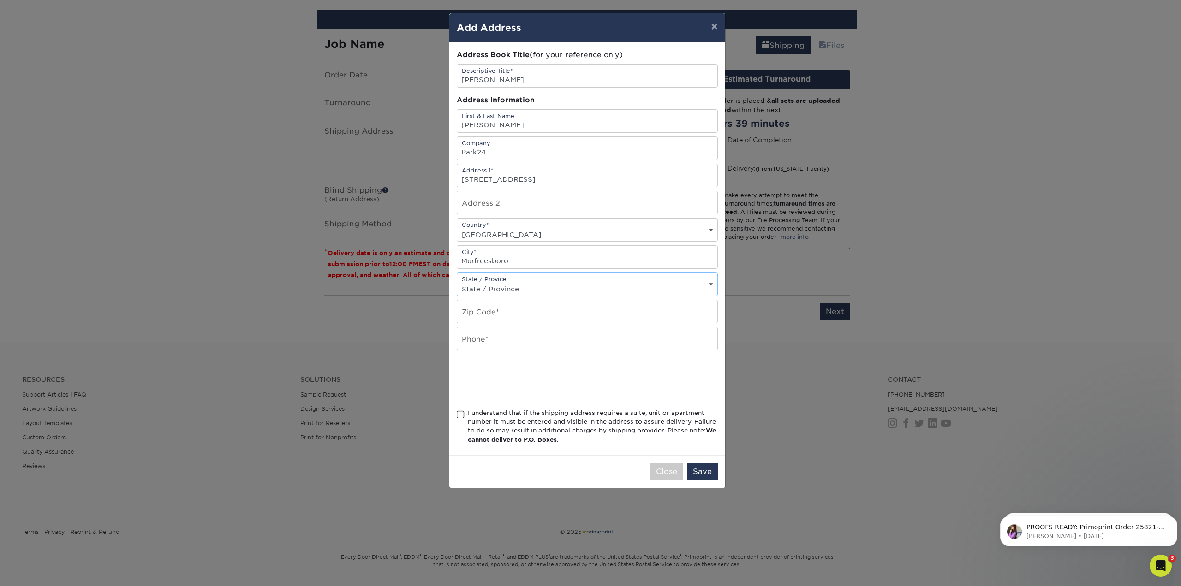
select select "TN"
click at [457, 282] on select "State / Province Alabama Alaska Arizona Arkansas California Colorado Connecticu…" at bounding box center [587, 288] width 260 height 13
click at [492, 316] on input "text" at bounding box center [587, 311] width 260 height 23
paste input "37128"
type input "37128"
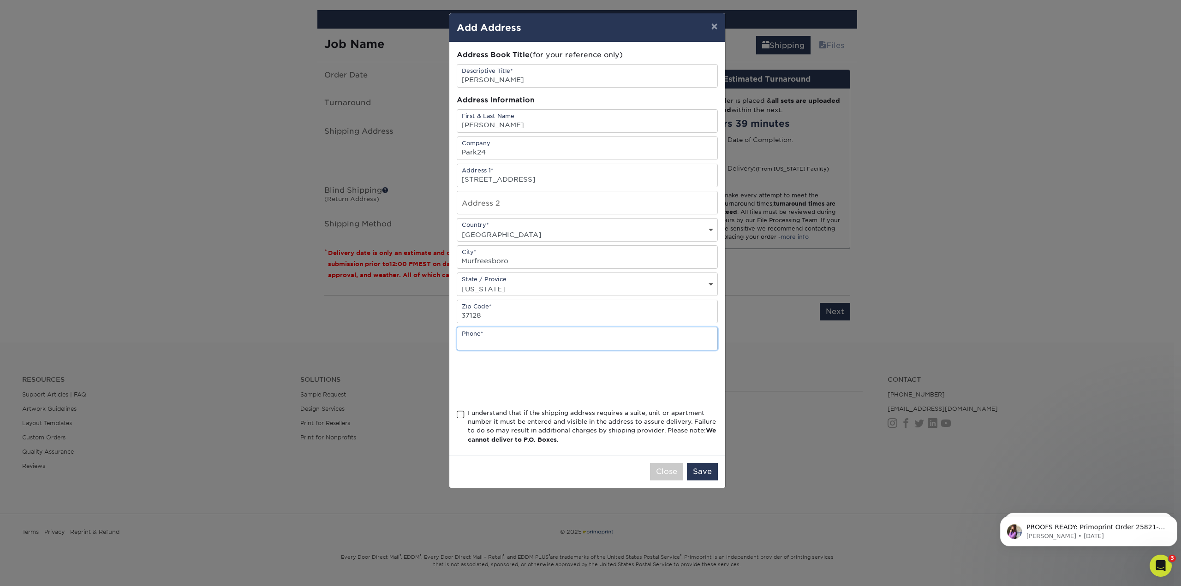
click at [497, 337] on input "text" at bounding box center [587, 339] width 260 height 23
click at [509, 340] on input "text" at bounding box center [587, 339] width 260 height 23
click at [483, 341] on input "text" at bounding box center [587, 339] width 260 height 23
type input "6155024128"
click at [459, 414] on span at bounding box center [461, 415] width 8 height 9
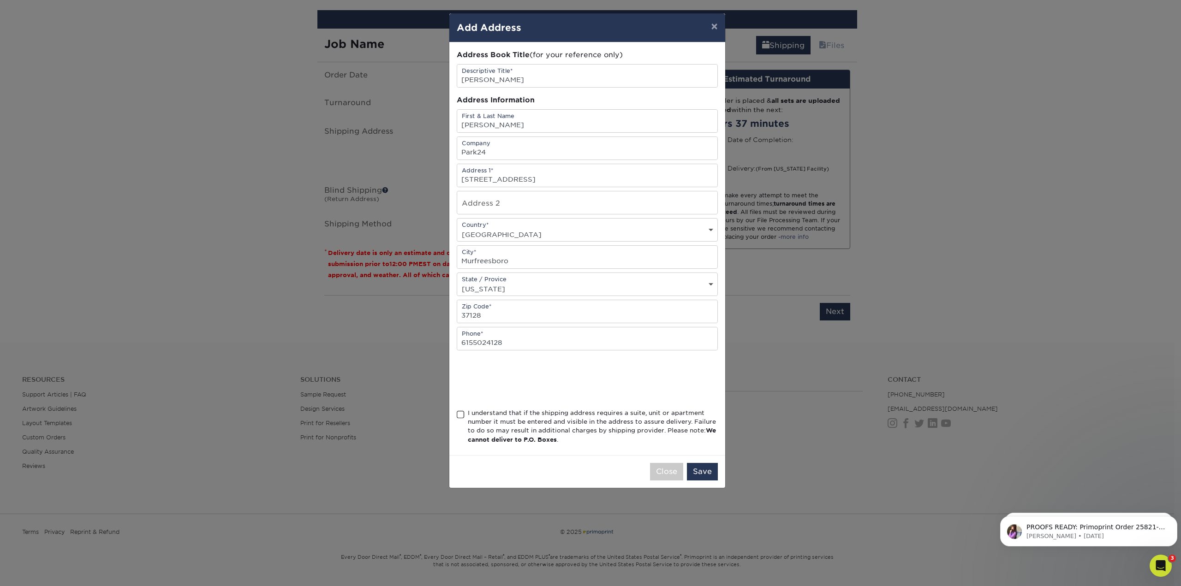
click at [0, 0] on input "I understand that if the shipping address requires a suite, unit or apartment n…" at bounding box center [0, 0] width 0 height 0
click at [706, 474] on button "Save" at bounding box center [702, 472] width 31 height 18
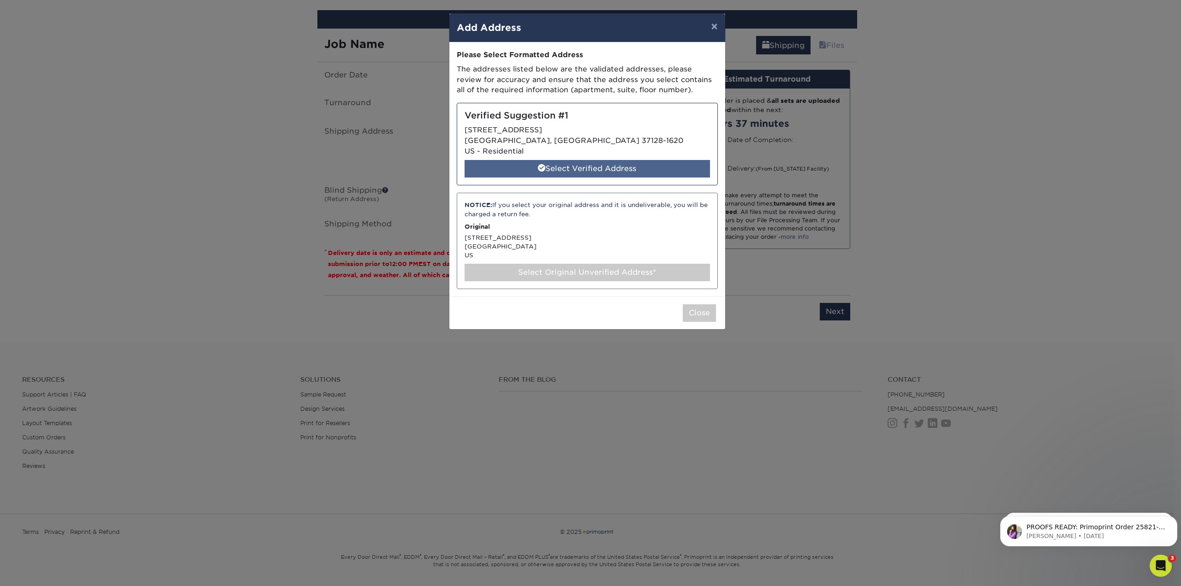
click at [664, 169] on div "Select Verified Address" at bounding box center [587, 169] width 245 height 18
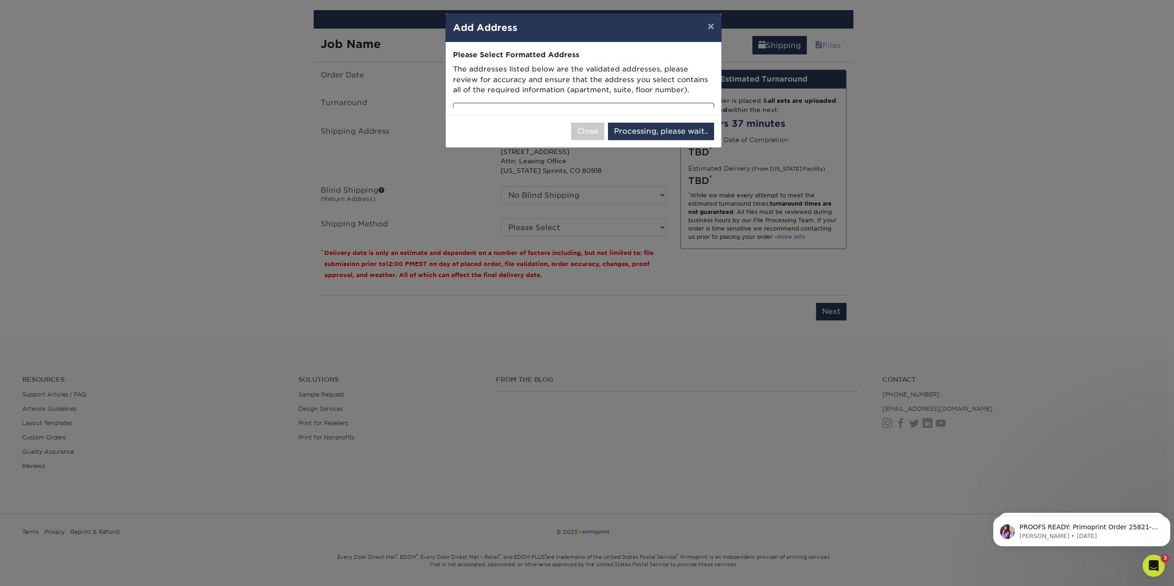
select select "285460"
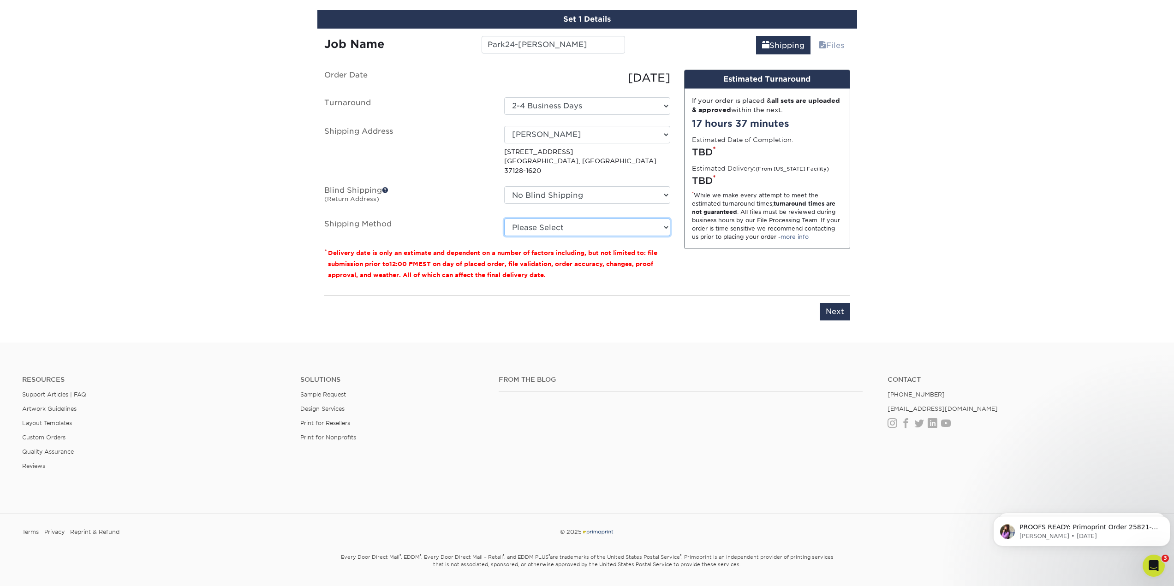
click at [644, 219] on select "Please Select Ground Shipping (+$8.96) 3 Day Shipping Service (+$20.04) 2 Day A…" at bounding box center [587, 228] width 166 height 18
select select "03"
click at [504, 219] on select "Please Select Ground Shipping (+$8.96) 3 Day Shipping Service (+$20.04) 2 Day A…" at bounding box center [587, 228] width 166 height 18
click at [836, 303] on input "Next" at bounding box center [835, 312] width 30 height 18
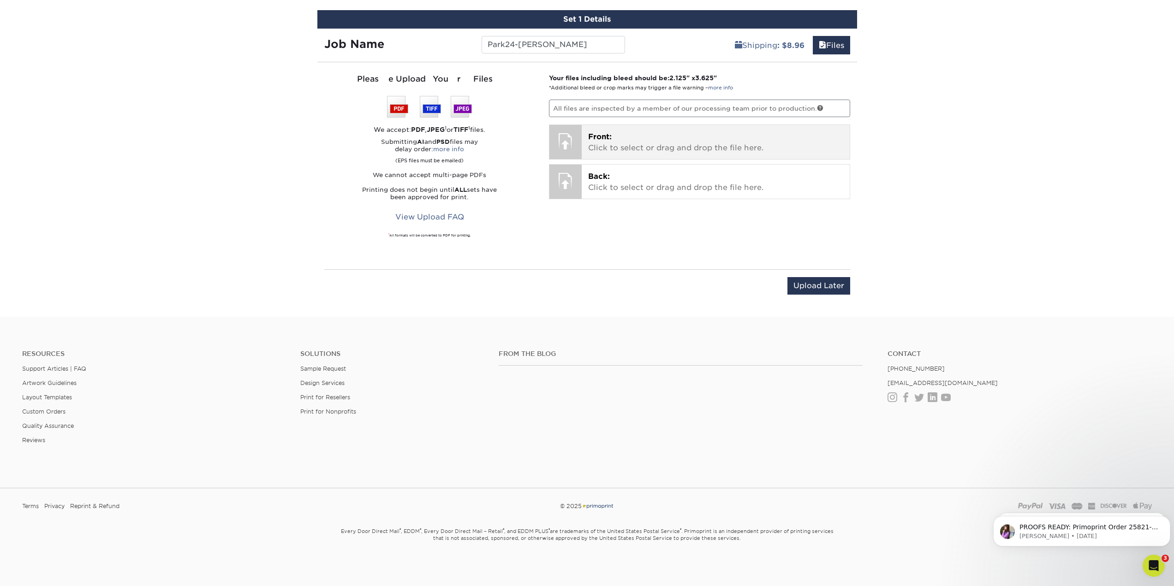
click at [703, 145] on p "Front: Click to select or drag and drop the file here." at bounding box center [715, 142] width 255 height 22
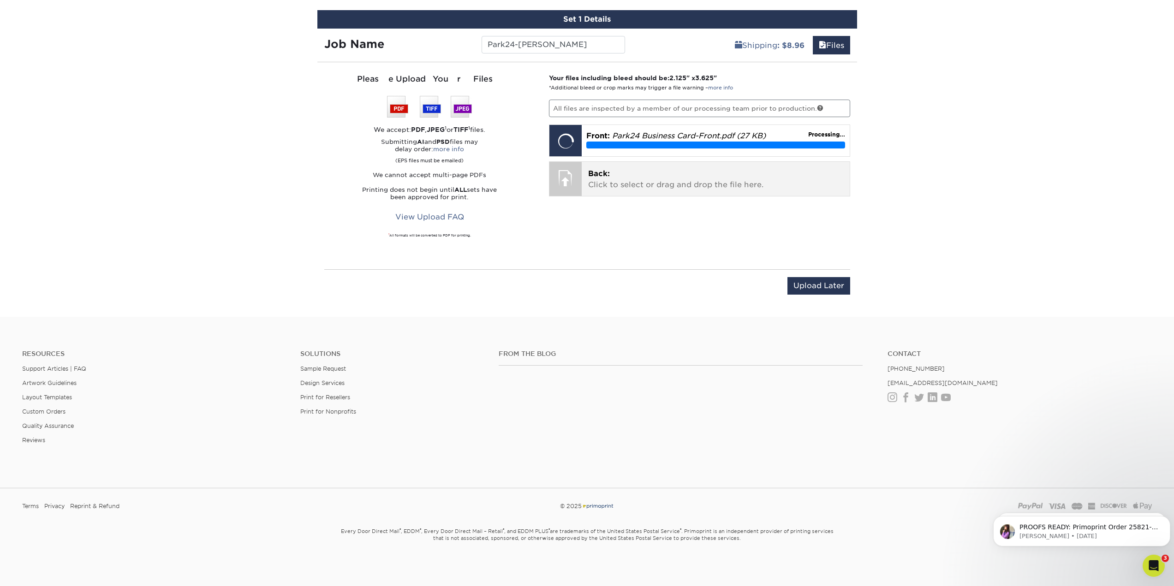
click at [662, 185] on p "Back: Click to select or drag and drop the file here." at bounding box center [715, 179] width 255 height 22
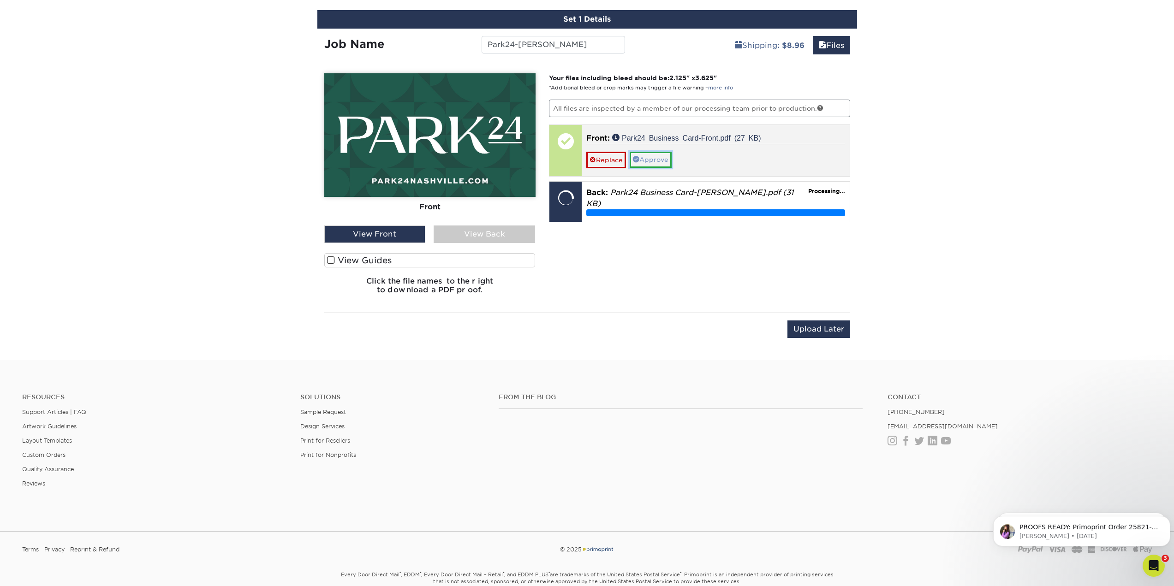
click at [658, 158] on link "Approve" at bounding box center [651, 160] width 42 height 16
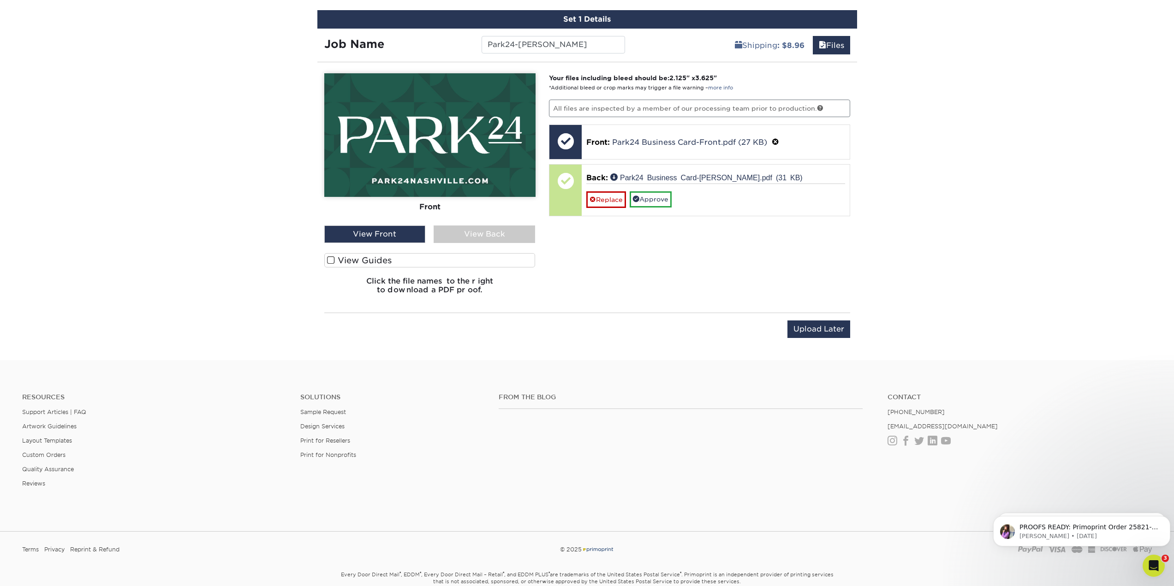
click at [512, 235] on div "View Back" at bounding box center [484, 235] width 101 height 18
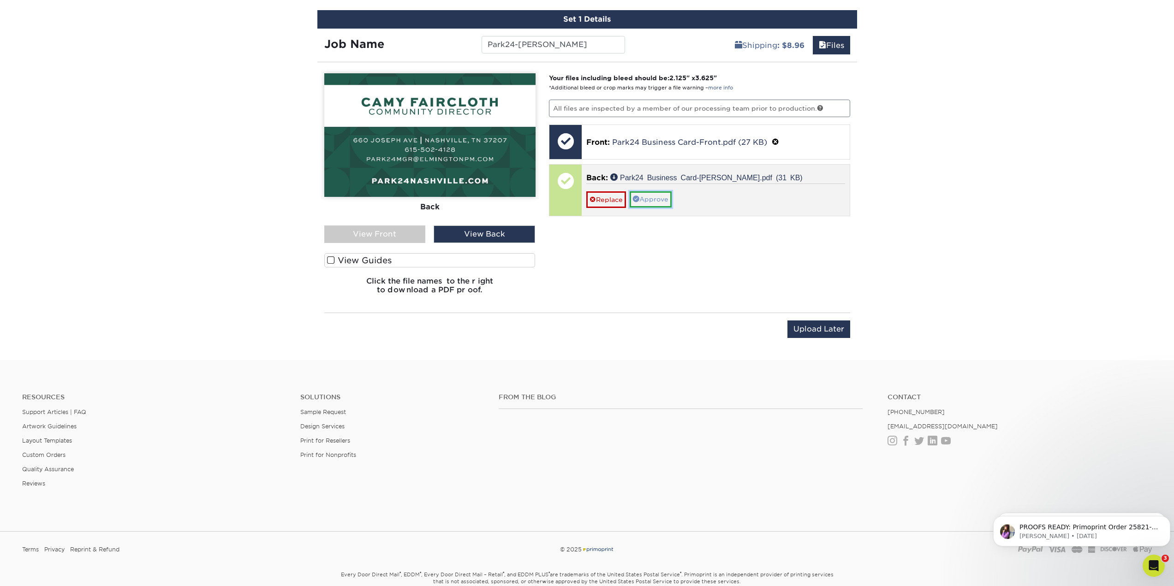
click at [653, 201] on link "Approve" at bounding box center [651, 199] width 42 height 16
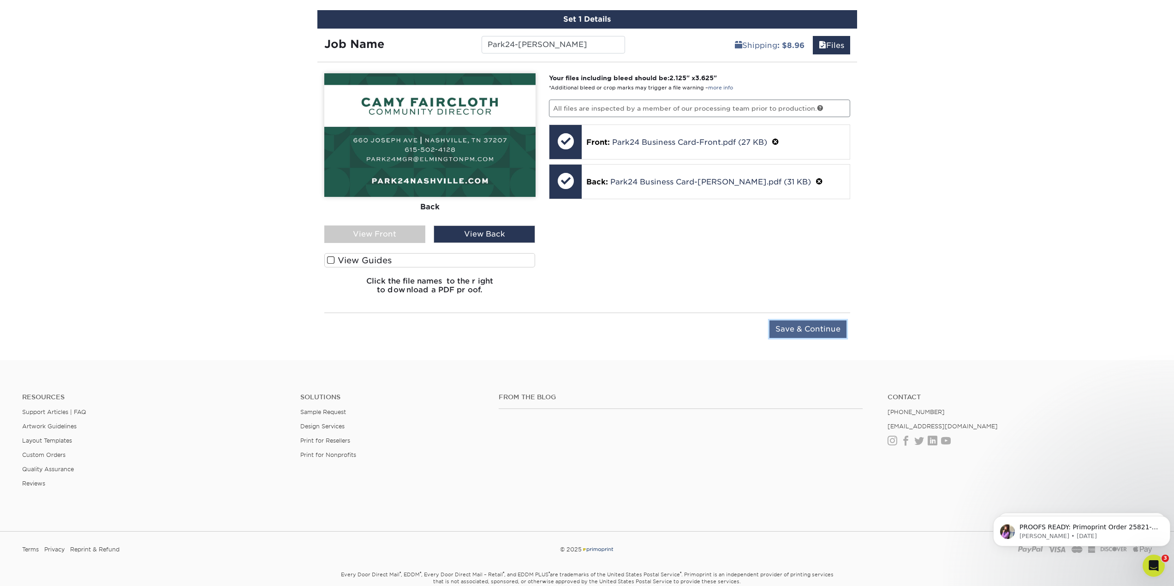
click at [795, 328] on input "Save & Continue" at bounding box center [807, 330] width 77 height 18
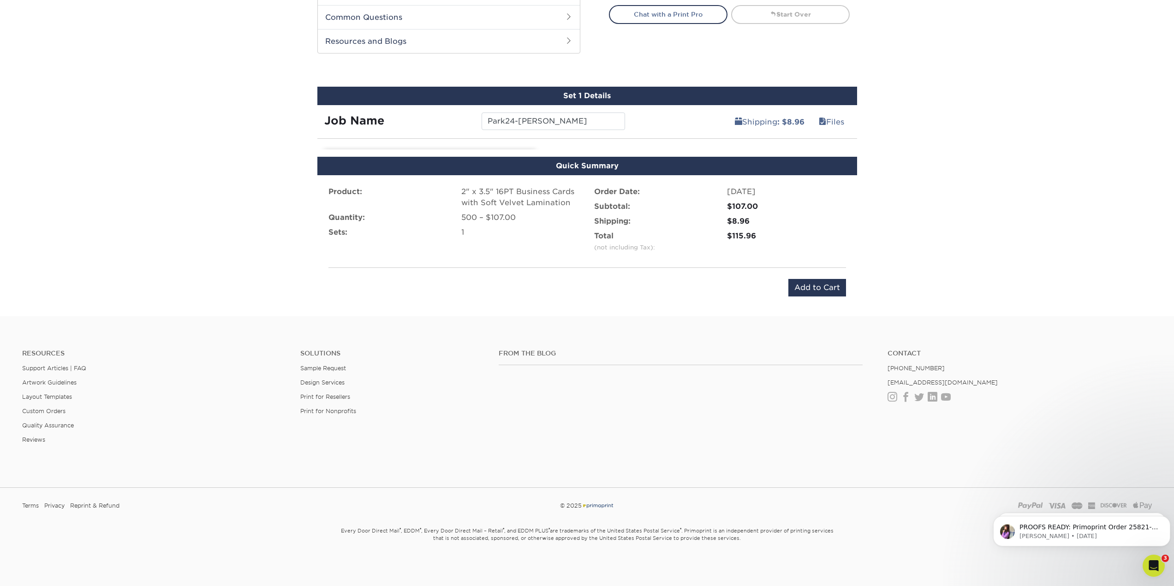
scroll to position [453, 0]
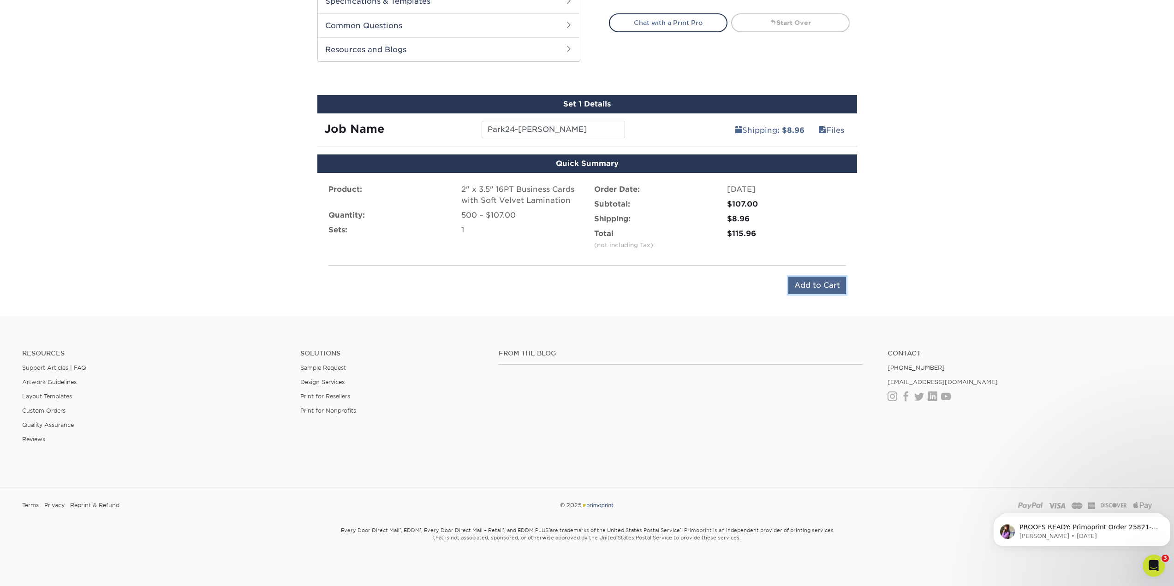
click at [823, 282] on input "Add to Cart" at bounding box center [817, 286] width 58 height 18
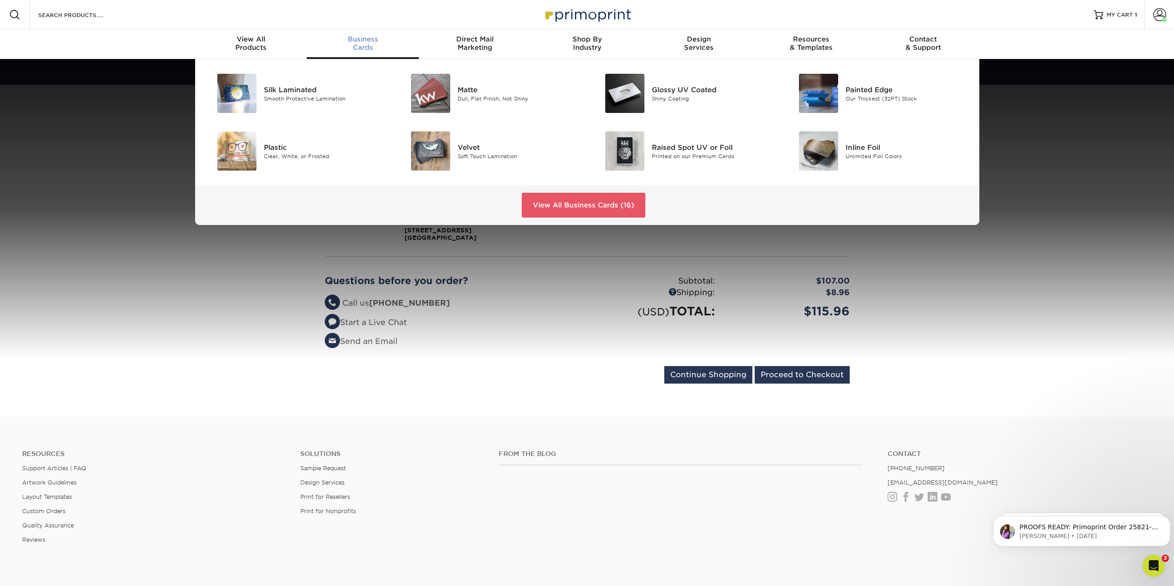
click at [382, 33] on link "Business Cards" at bounding box center [363, 45] width 112 height 30
click at [436, 144] on img at bounding box center [430, 150] width 39 height 39
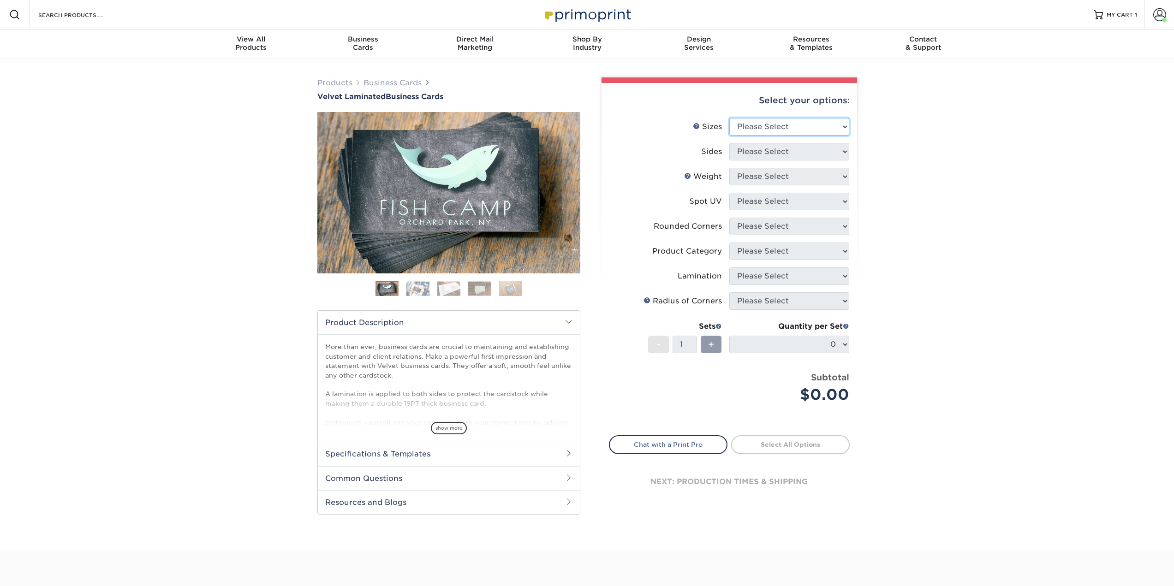
click at [827, 120] on select "Please Select 1.5" x 3.5" - Mini 1.75" x 3.5" - Mini 2" x 2" - Square 2" x 3" -…" at bounding box center [789, 127] width 120 height 18
select select "2.00x3.50"
click at [729, 118] on select "Please Select 1.5" x 3.5" - Mini 1.75" x 3.5" - Mini 2" x 2" - Square 2" x 3" -…" at bounding box center [789, 127] width 120 height 18
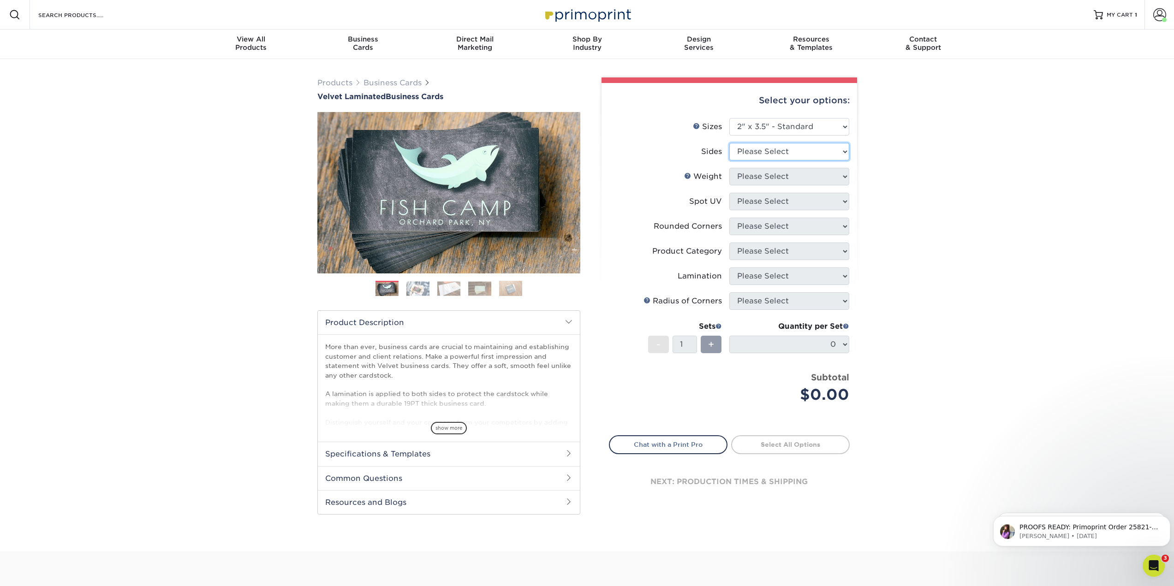
click at [816, 159] on select "Please Select Print Both Sides Print Front Only" at bounding box center [789, 152] width 120 height 18
select select "13abbda7-1d64-4f25-8bb2-c179b224825d"
click at [729, 143] on select "Please Select Print Both Sides Print Front Only" at bounding box center [789, 152] width 120 height 18
click at [807, 178] on select "Please Select 16PT" at bounding box center [789, 177] width 120 height 18
select select "16PT"
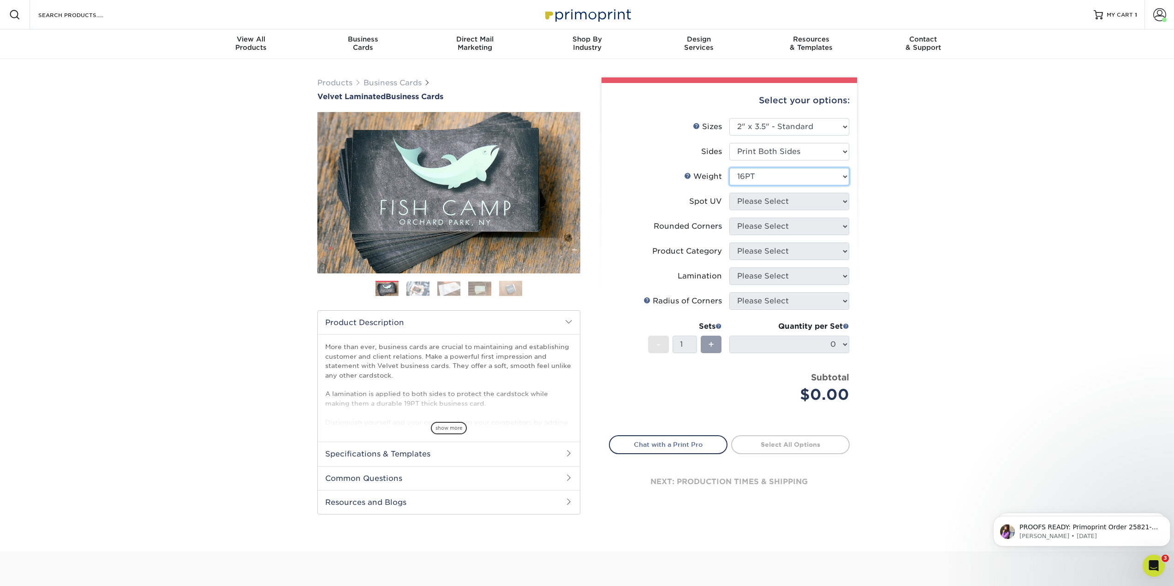
click at [729, 168] on select "Please Select 16PT" at bounding box center [789, 177] width 120 height 18
click at [796, 207] on select "Please Select No Spot UV Front and Back (Both Sides) Front Only Back Only" at bounding box center [789, 202] width 120 height 18
select select "3"
click at [729, 193] on select "Please Select No Spot UV Front and Back (Both Sides) Front Only Back Only" at bounding box center [789, 202] width 120 height 18
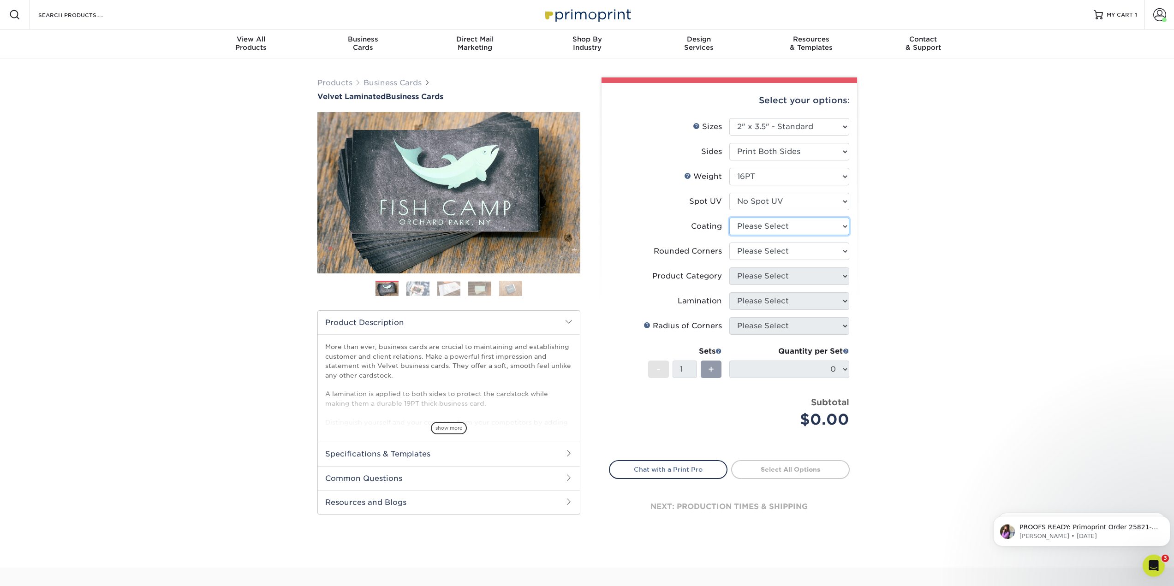
click at [786, 228] on select at bounding box center [789, 227] width 120 height 18
select select "3e7618de-abca-4bda-9f97-8b9129e913d8"
click at [729, 218] on select at bounding box center [789, 227] width 120 height 18
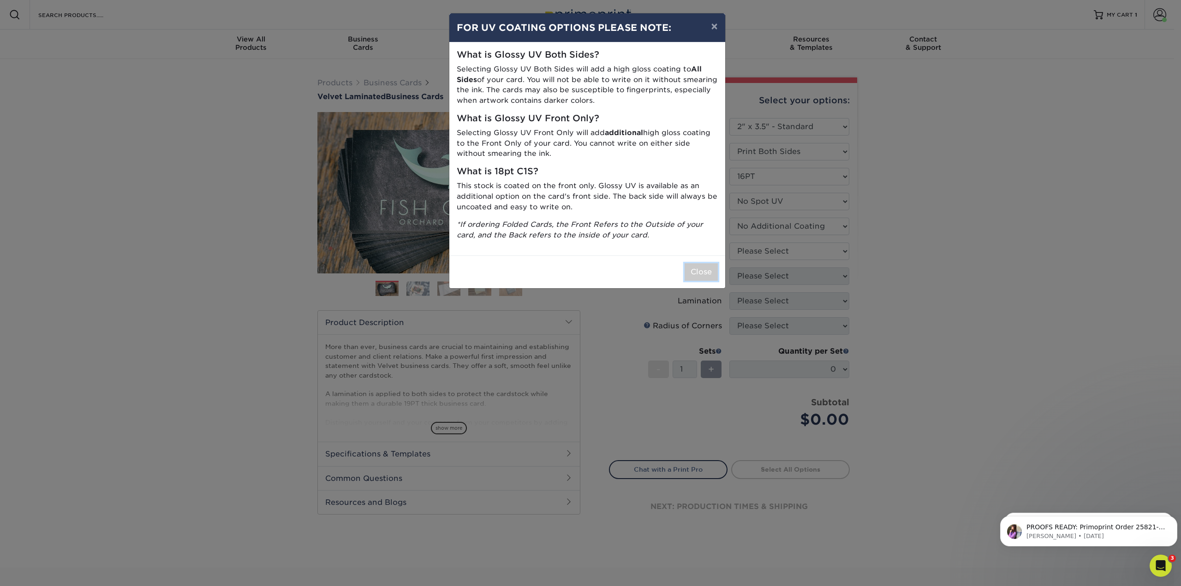
click at [695, 268] on button "Close" at bounding box center [701, 272] width 33 height 18
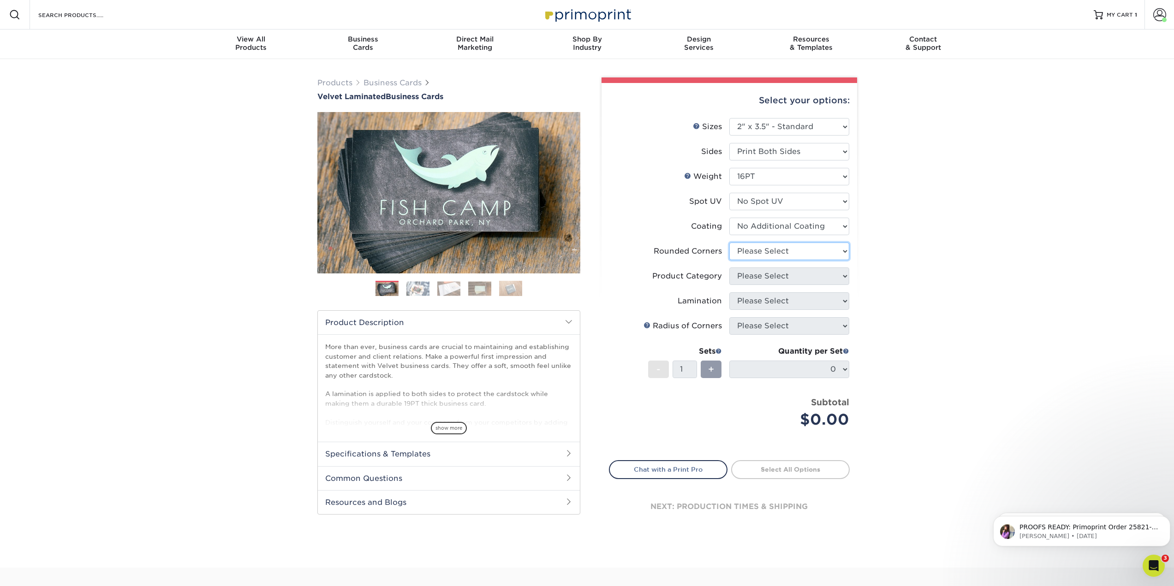
click at [756, 253] on select "Please Select Yes - Round 2 Corners Yes - Round 4 Corners No" at bounding box center [789, 252] width 120 height 18
select select "0"
click at [729, 243] on select "Please Select Yes - Round 2 Corners Yes - Round 4 Corners No" at bounding box center [789, 252] width 120 height 18
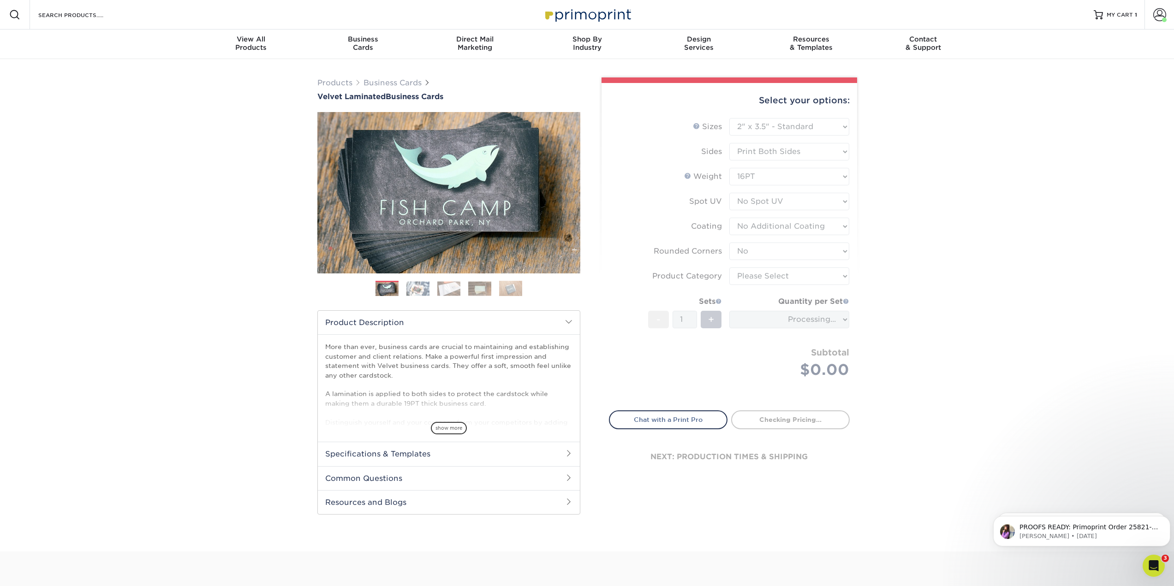
click at [755, 275] on form "Sizes Help Sizes Please Select 1.5" x 3.5" - Mini 1.75" x 3.5" - Mini 2" x 2" -…" at bounding box center [729, 259] width 241 height 282
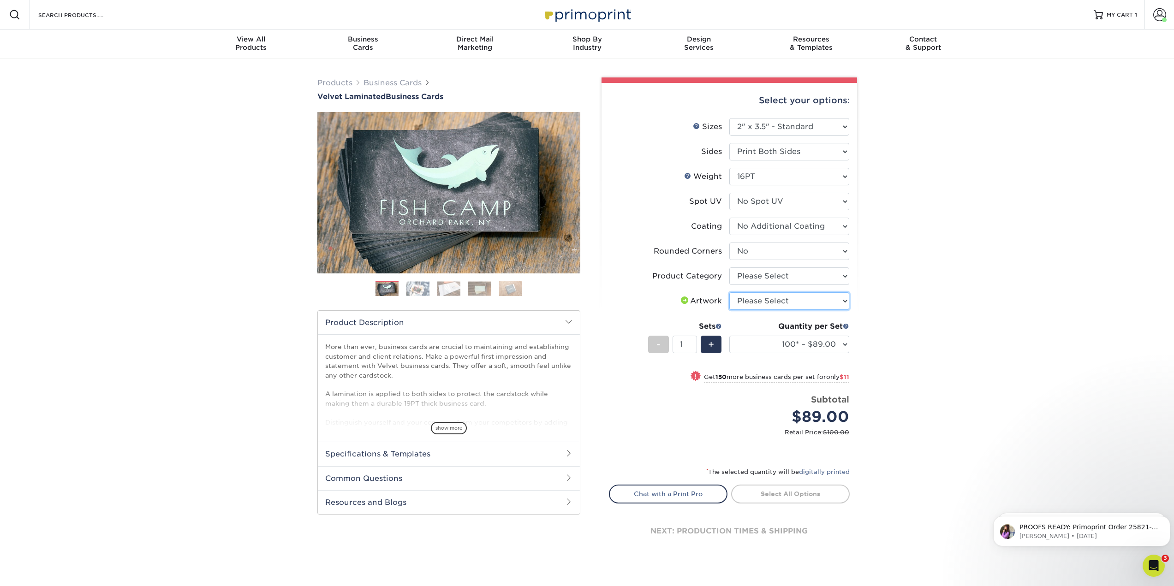
click at [764, 302] on select "Please Select I will upload files I need a design - $100" at bounding box center [789, 301] width 120 height 18
select select "upload"
click at [729, 292] on select "Please Select I will upload files I need a design - $100" at bounding box center [789, 301] width 120 height 18
click at [767, 274] on select "Please Select Business Cards" at bounding box center [789, 277] width 120 height 18
select select "3b5148f1-0588-4f88-a218-97bcfdce65c1"
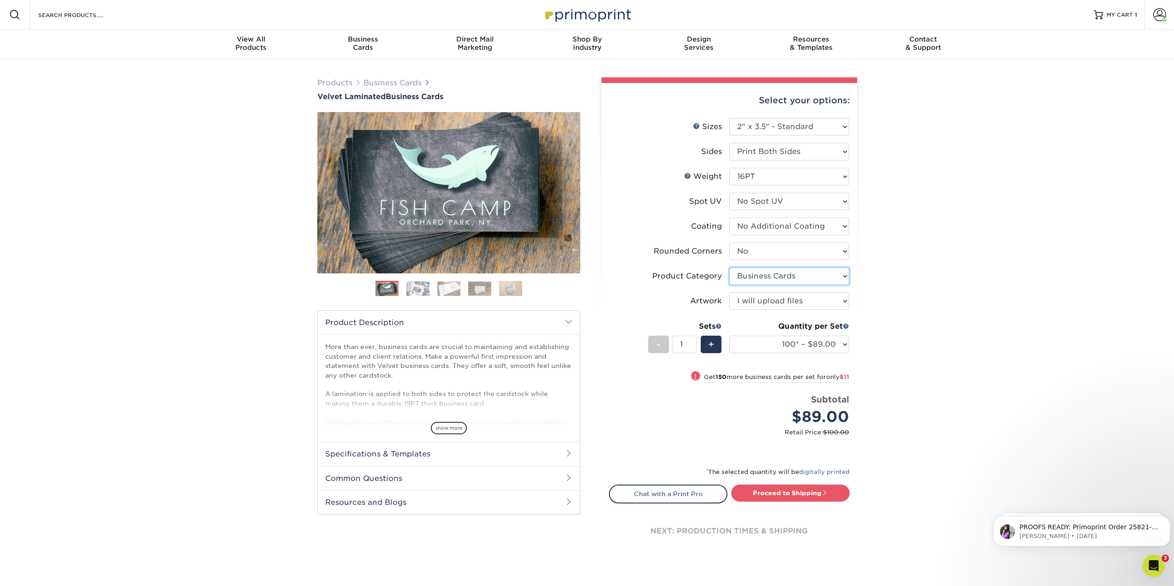
click at [729, 268] on select "Please Select Business Cards" at bounding box center [789, 277] width 120 height 18
click at [803, 350] on select "100* – $89.00 250* – $100.00 500 – $107.00 1000 – $139.00 2500 – $273.00 5000 –…" at bounding box center [789, 345] width 120 height 18
select select "500 – $107.00"
click at [729, 336] on select "100* – $89.00 250* – $100.00 500 – $107.00 1000 – $139.00 2500 – $273.00 5000 –…" at bounding box center [789, 345] width 120 height 18
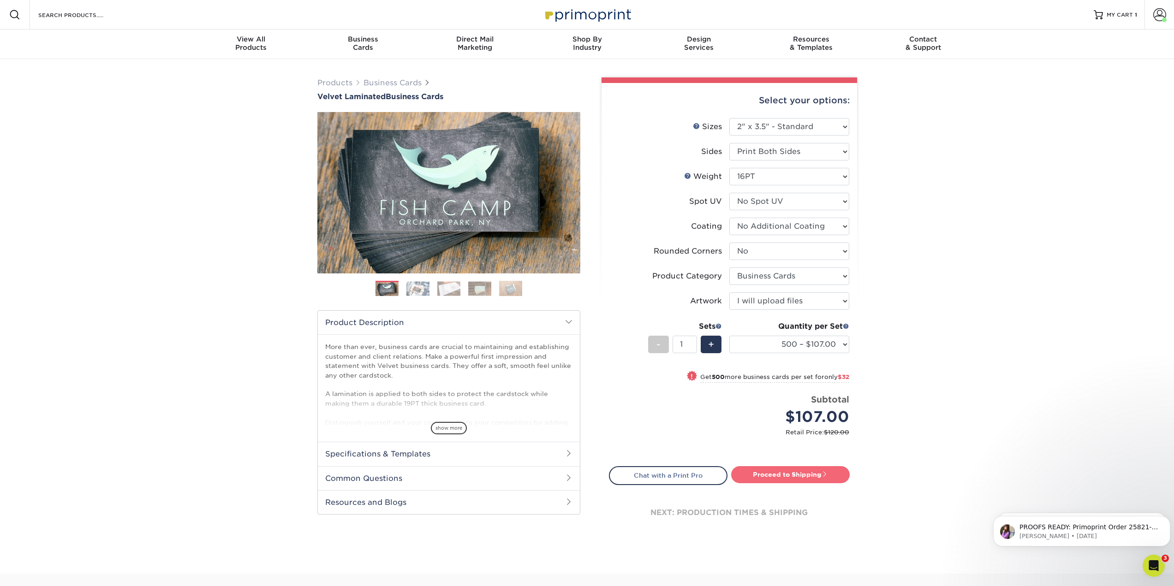
click at [802, 478] on link "Proceed to Shipping" at bounding box center [790, 474] width 119 height 17
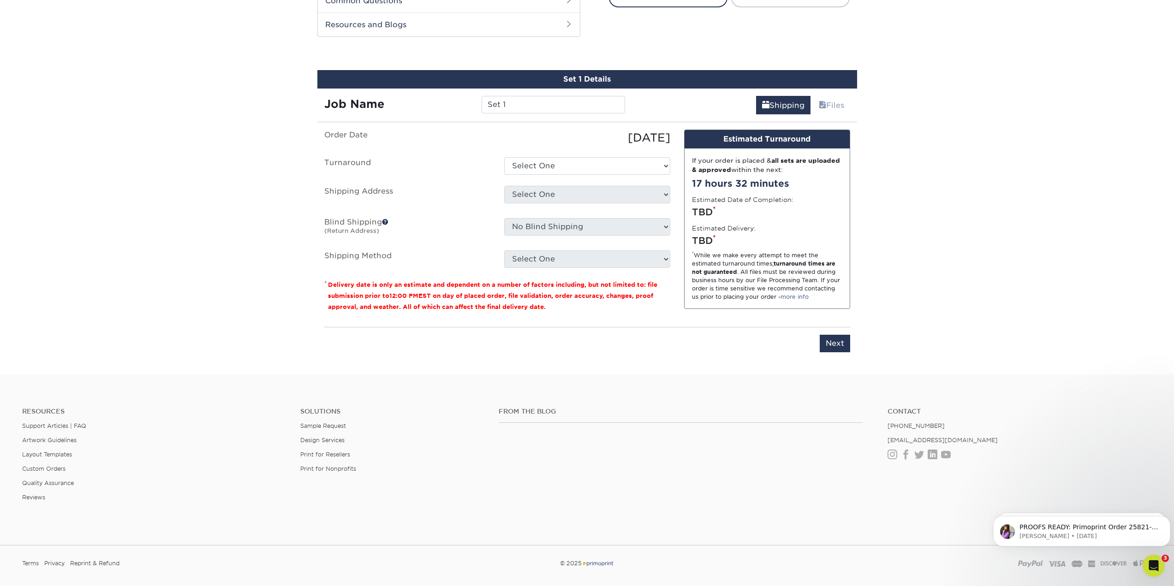
scroll to position [492, 0]
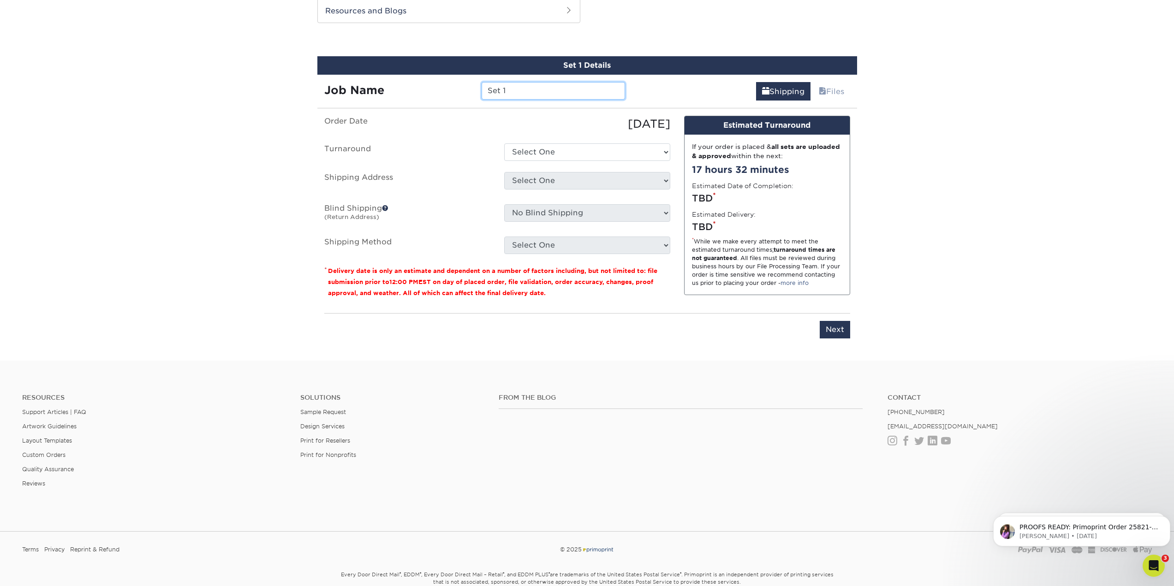
click at [508, 93] on input "Set 1" at bounding box center [553, 91] width 143 height 18
drag, startPoint x: 520, startPoint y: 90, endPoint x: 410, endPoint y: 78, distance: 110.9
click at [410, 78] on div "Job Name Set 1" at bounding box center [474, 88] width 315 height 26
type input "Park24-Leasing Team"
click at [537, 156] on select "Select One 2-4 Business Days 2 Day Next Business Day" at bounding box center [587, 152] width 166 height 18
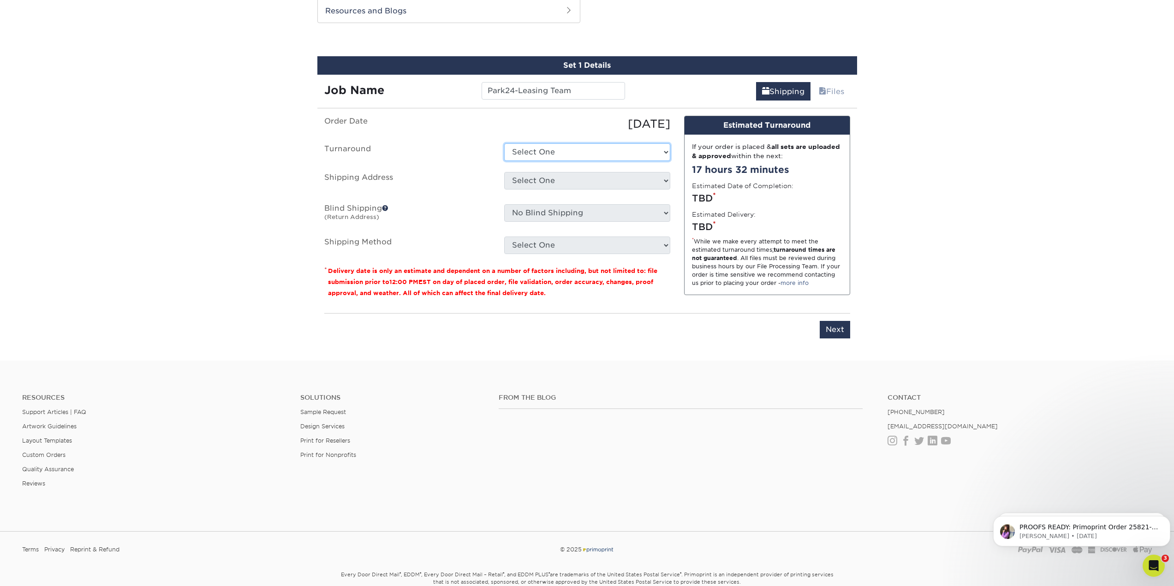
select select "0269a54f-6afa-4918-998f-593919161a79"
click at [504, 143] on select "Select One 2-4 Business Days 2 Day Next Business Day" at bounding box center [587, 152] width 166 height 18
click at [537, 174] on select "Select One Ivy Point Cinco Ranch 1104 Residence 12th & Wedgewood 780 Townhomes …" at bounding box center [587, 181] width 166 height 18
select select "285460"
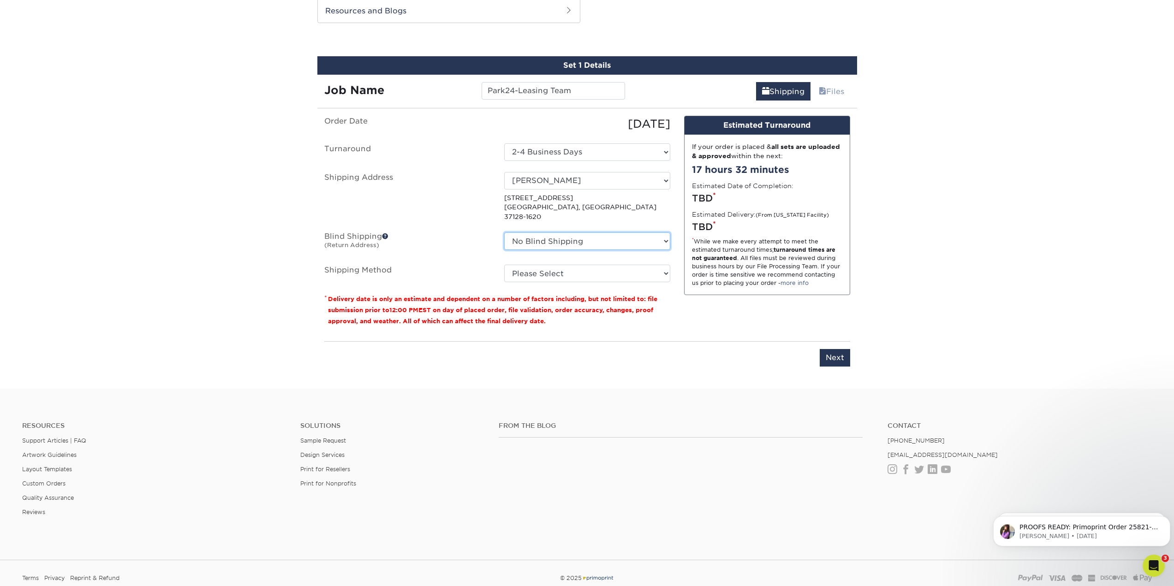
click at [603, 233] on select "No Blind Shipping Ivy Point Cinco Ranch 1104 Residence 12th & Wedgewood 780 Tow…" at bounding box center [587, 241] width 166 height 18
select select "279590"
click at [504, 232] on select "No Blind Shipping Ivy Point Cinco Ranch 1104 Residence 12th & Wedgewood 780 Tow…" at bounding box center [587, 241] width 166 height 18
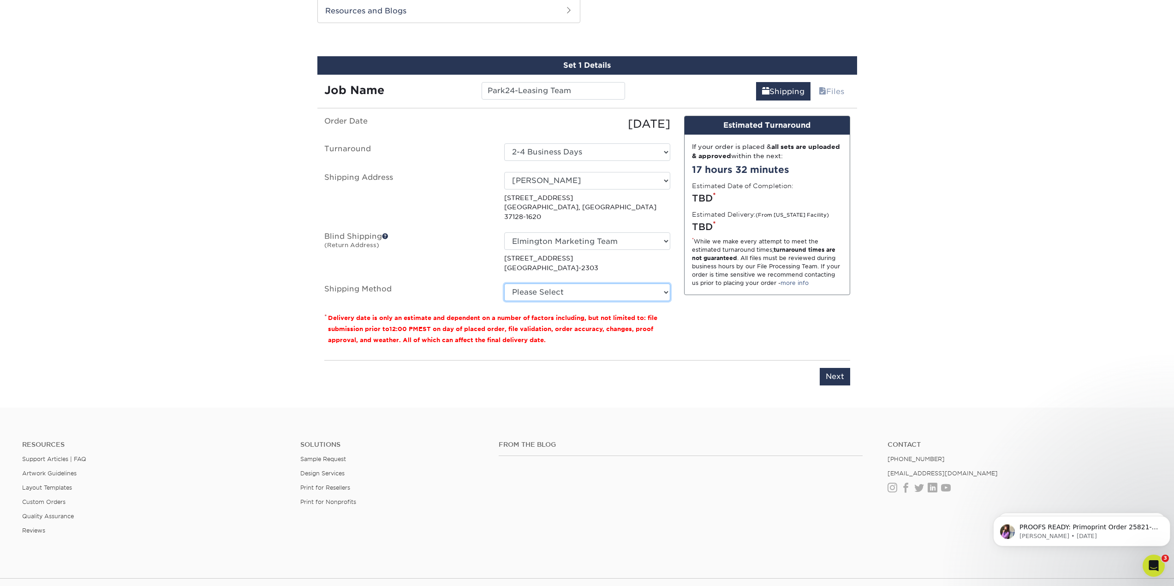
click at [603, 285] on select "Please Select Ground Shipping (+$8.96) 3 Day Shipping Service (+$20.04) 2 Day A…" at bounding box center [587, 293] width 166 height 18
select select "03"
click at [504, 284] on select "Please Select Ground Shipping (+$8.96) 3 Day Shipping Service (+$20.04) 2 Day A…" at bounding box center [587, 293] width 166 height 18
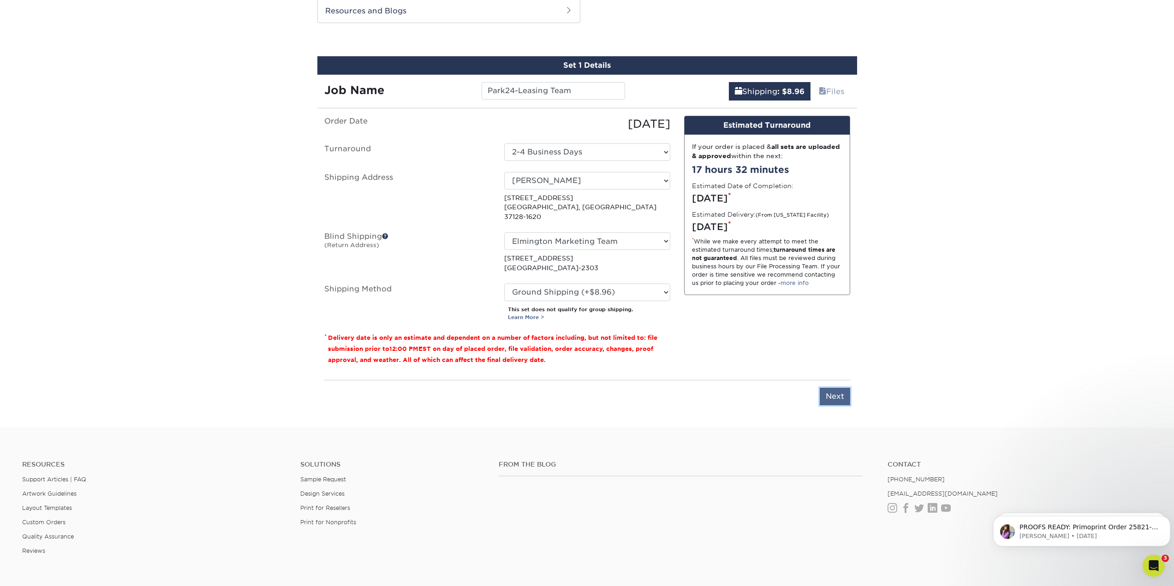
click at [842, 388] on input "Next" at bounding box center [835, 397] width 30 height 18
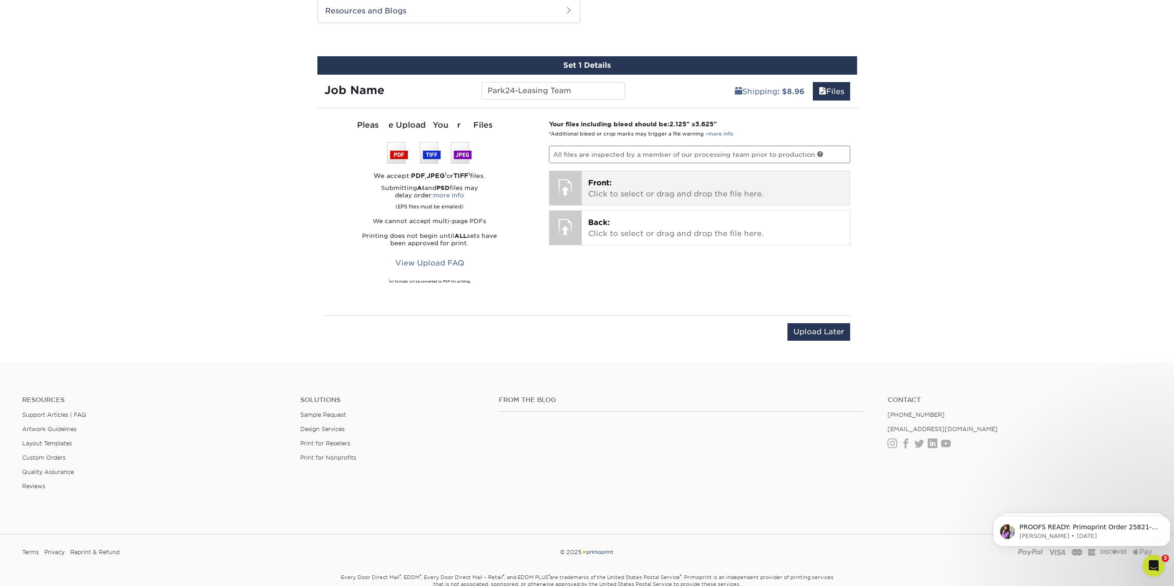
click at [669, 175] on div "Front: Click to select or drag and drop the file here. Choose file" at bounding box center [716, 188] width 268 height 34
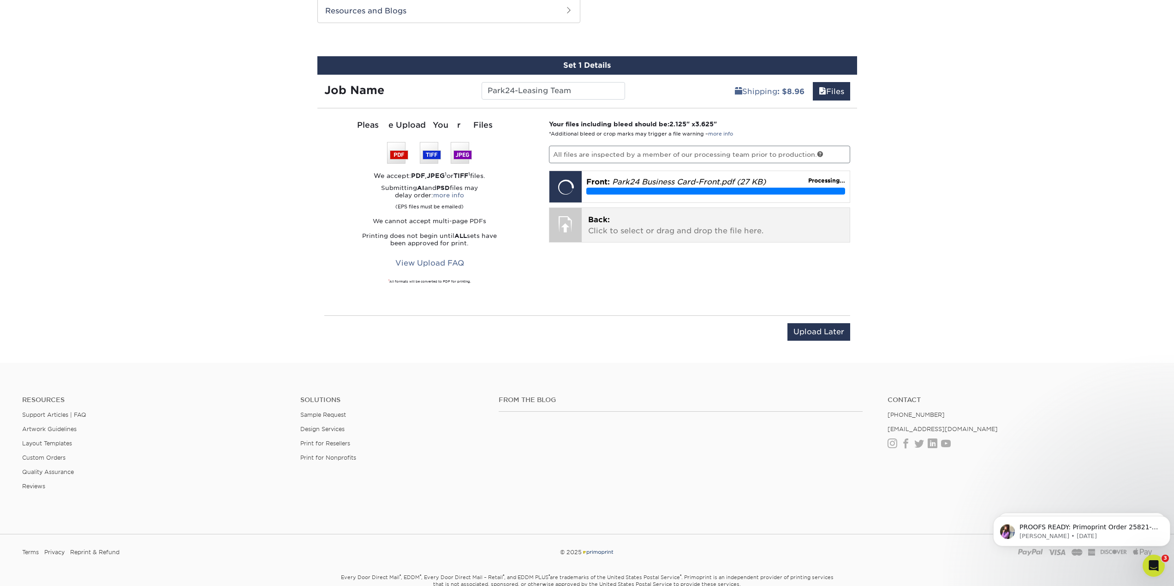
click at [642, 213] on div "Back: Click to select or drag and drop the file here. Choose file" at bounding box center [716, 225] width 268 height 34
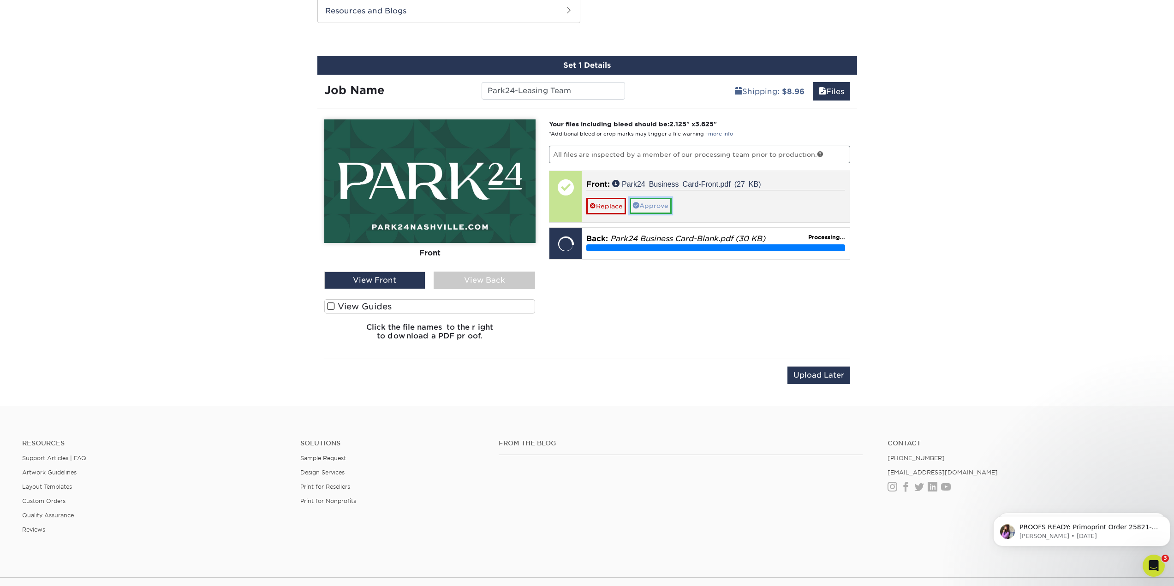
click at [661, 206] on link "Approve" at bounding box center [651, 206] width 42 height 16
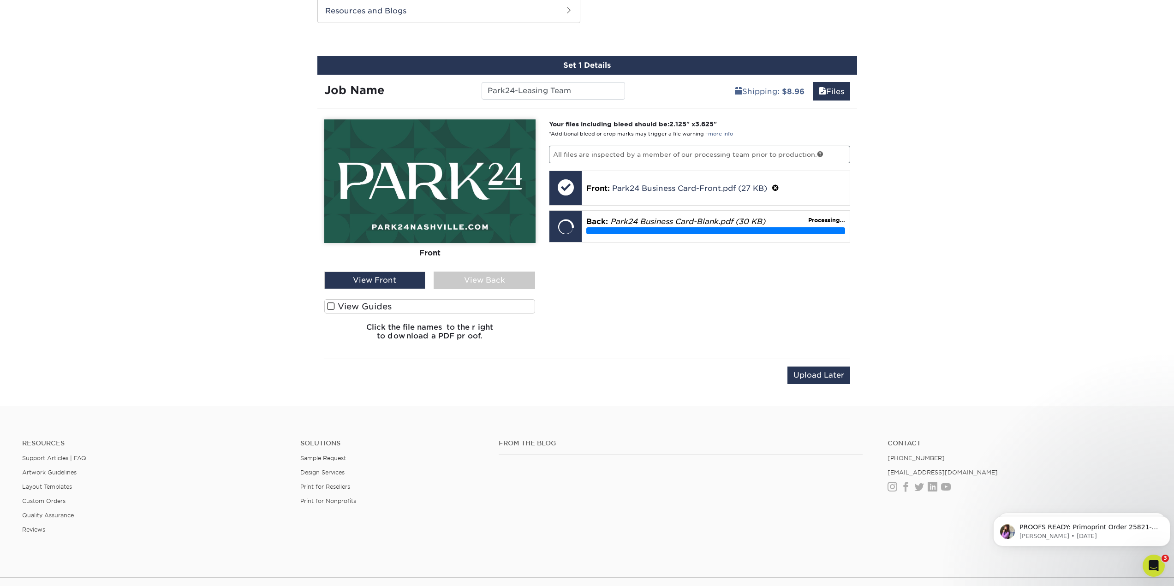
click at [473, 286] on div "View Back" at bounding box center [484, 281] width 101 height 18
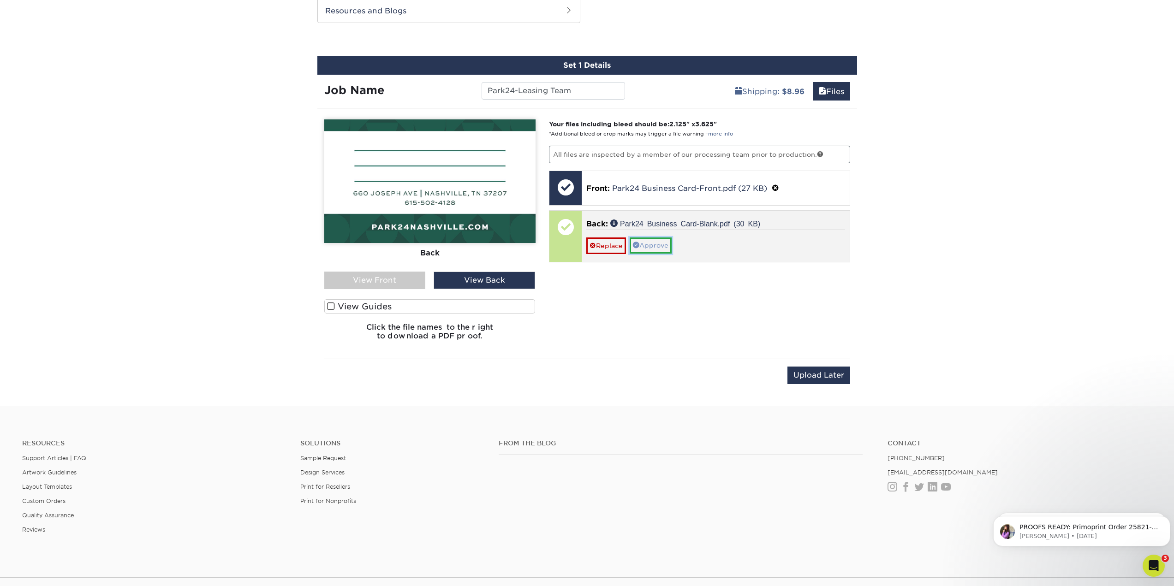
click at [644, 247] on link "Approve" at bounding box center [651, 246] width 42 height 16
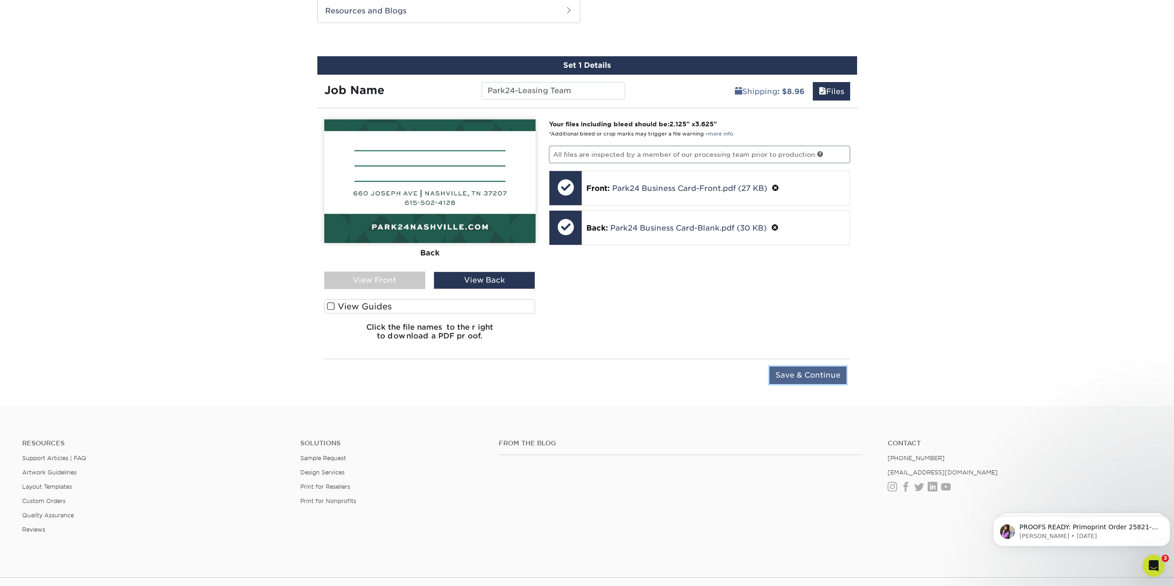
click at [806, 372] on input "Save & Continue" at bounding box center [807, 376] width 77 height 18
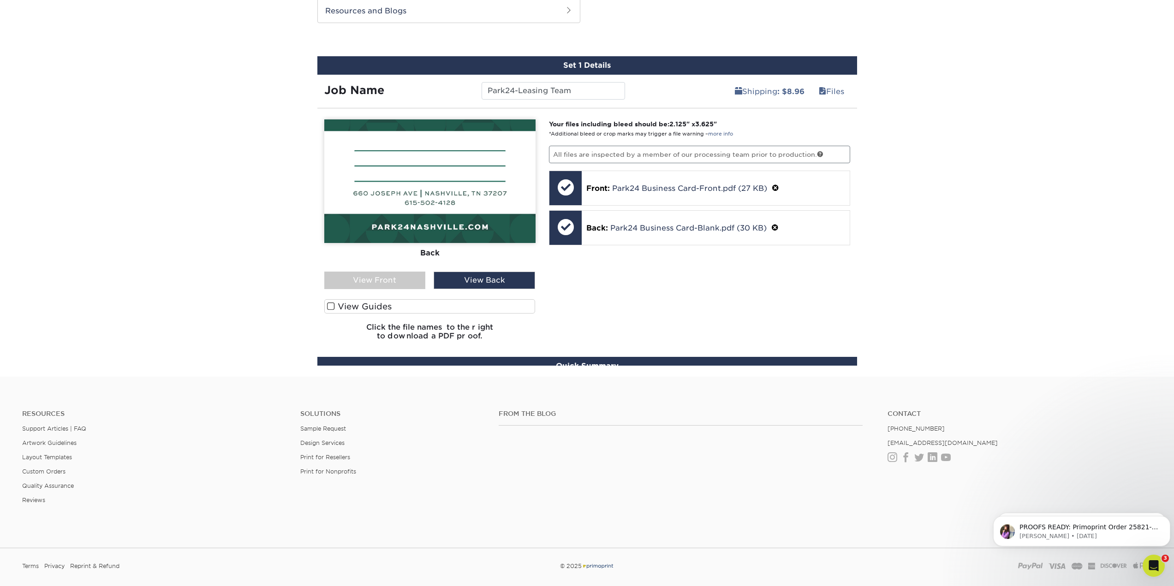
scroll to position [453, 0]
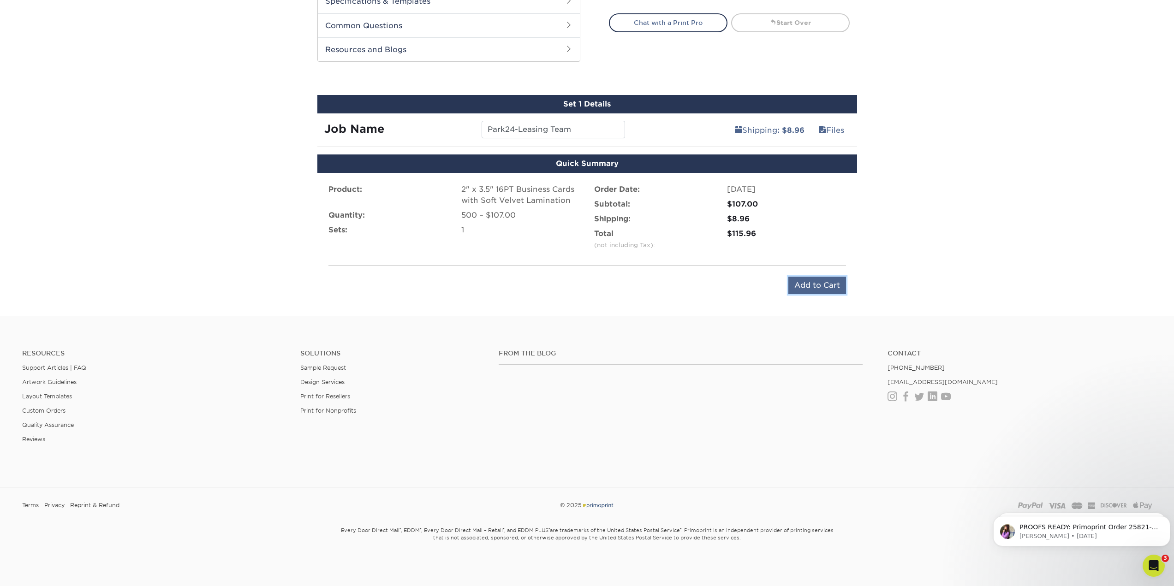
click at [831, 286] on input "Add to Cart" at bounding box center [817, 286] width 58 height 18
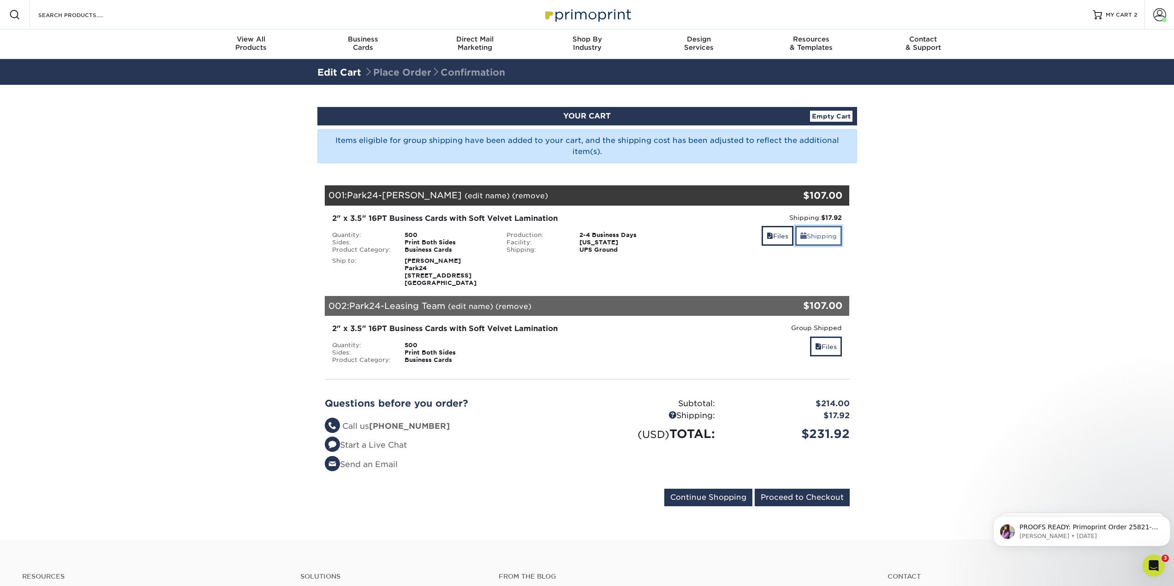
click at [828, 237] on link "Shipping" at bounding box center [818, 236] width 47 height 20
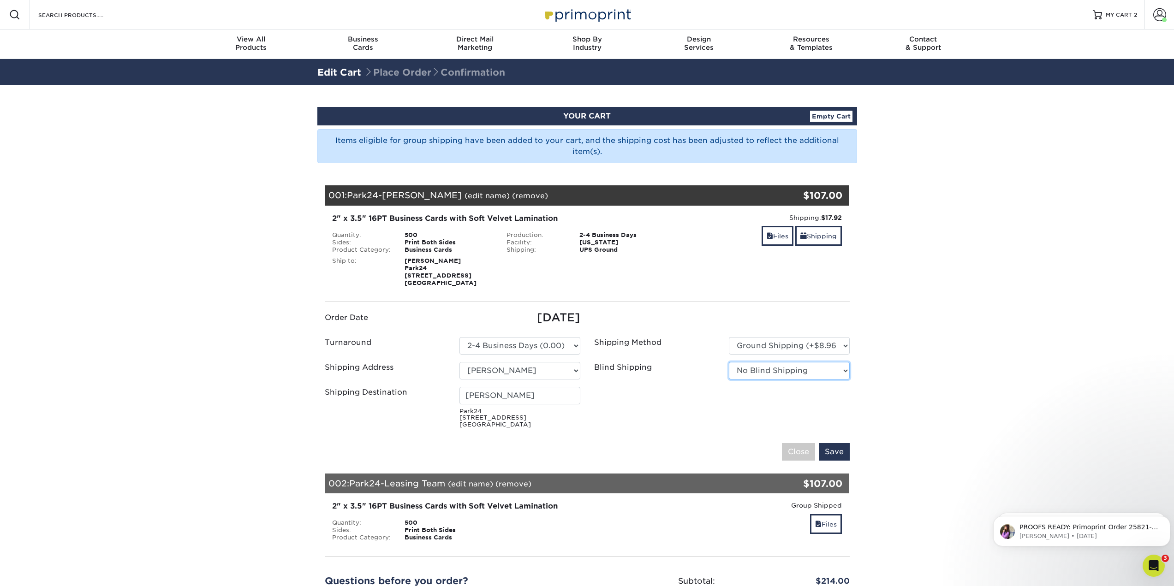
click at [786, 370] on select "No Blind Shipping [GEOGRAPHIC_DATA] 1104 Residence 12th & [GEOGRAPHIC_DATA] 780…" at bounding box center [789, 371] width 121 height 18
select select "279590"
click at [540, 368] on select "Select One [GEOGRAPHIC_DATA] 1104 Residence 12th & [GEOGRAPHIC_DATA] 780 Townho…" at bounding box center [519, 371] width 121 height 18
click at [657, 395] on ul "Order Date 08/26/2025 Turnaround Please Select Select One" at bounding box center [587, 371] width 539 height 123
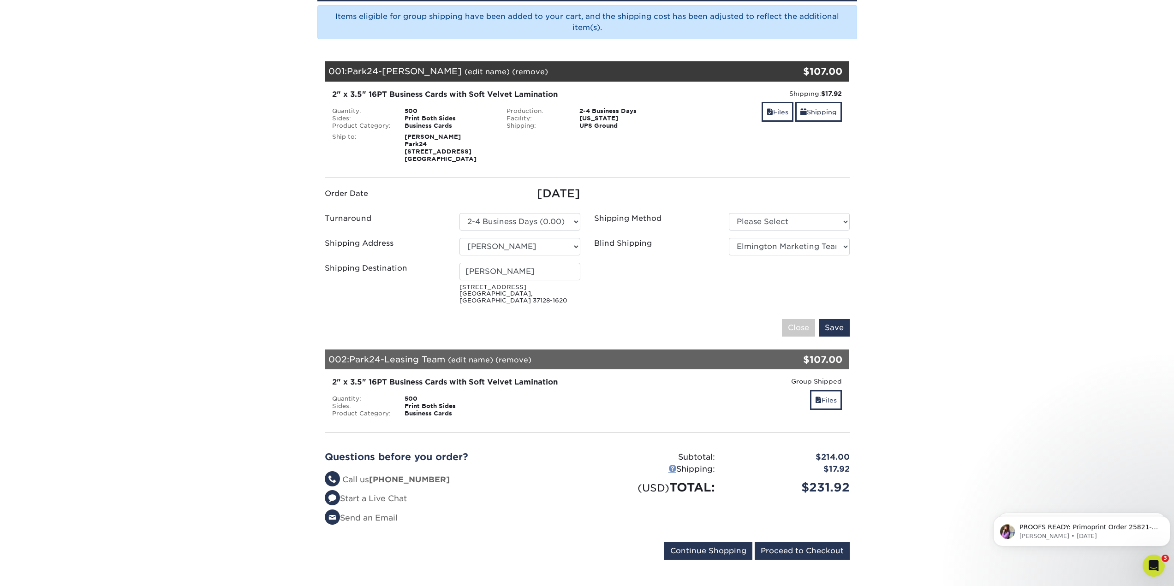
scroll to position [138, 0]
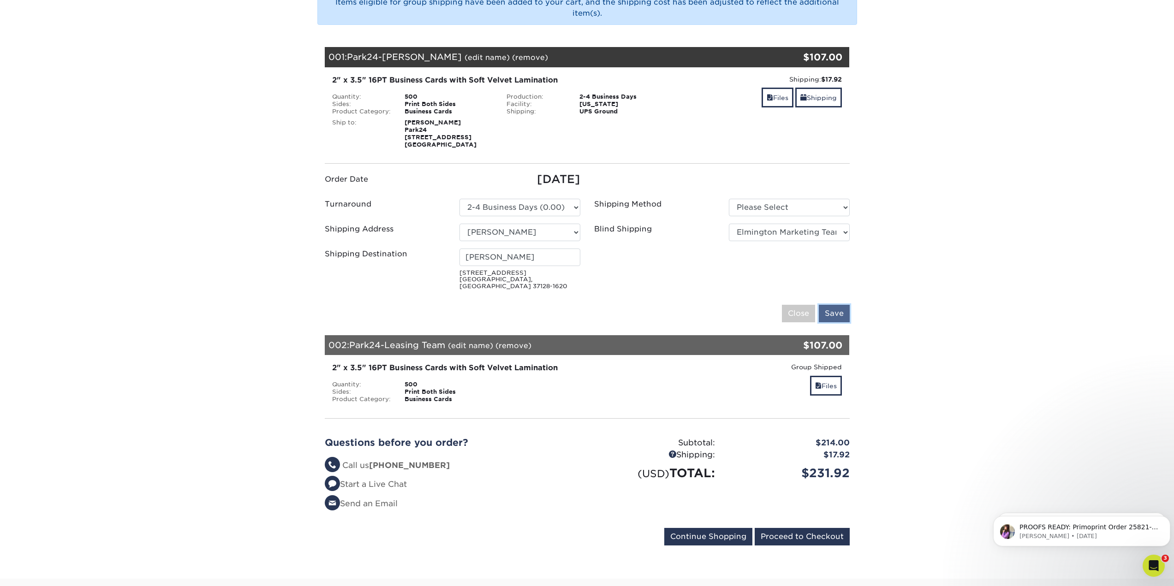
click at [838, 310] on input "Save" at bounding box center [834, 314] width 31 height 18
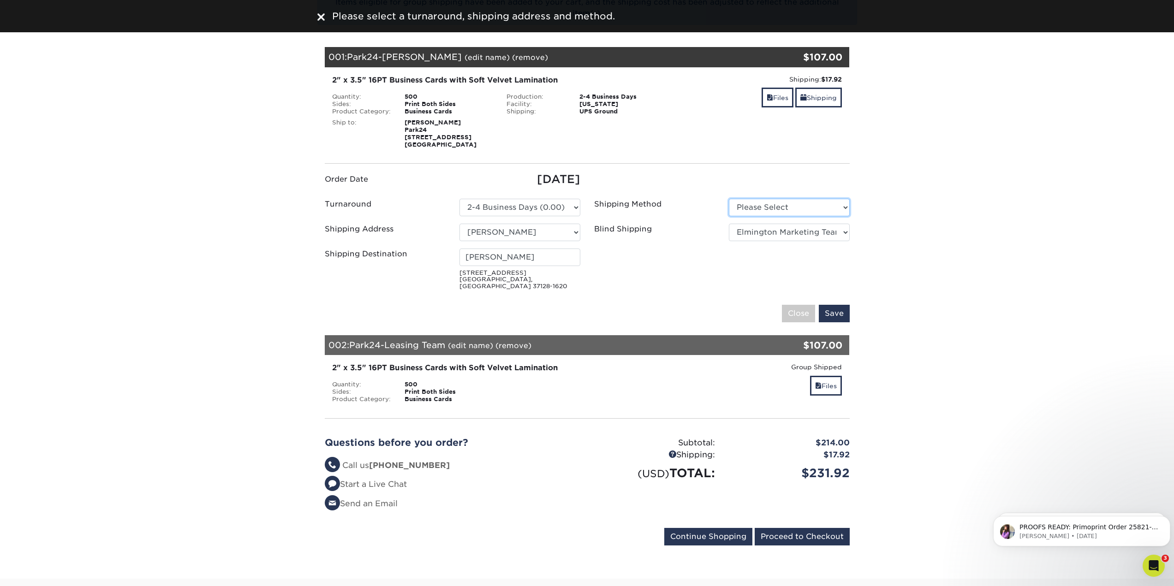
click at [772, 207] on select "Please Select Ground Shipping (+$17.92) 3 Day Shipping Service (+$20.04)" at bounding box center [789, 208] width 121 height 18
select select "03"
click at [729, 199] on select "Please Select Ground Shipping (+$17.92) 3 Day Shipping Service (+$20.04)" at bounding box center [789, 208] width 121 height 18
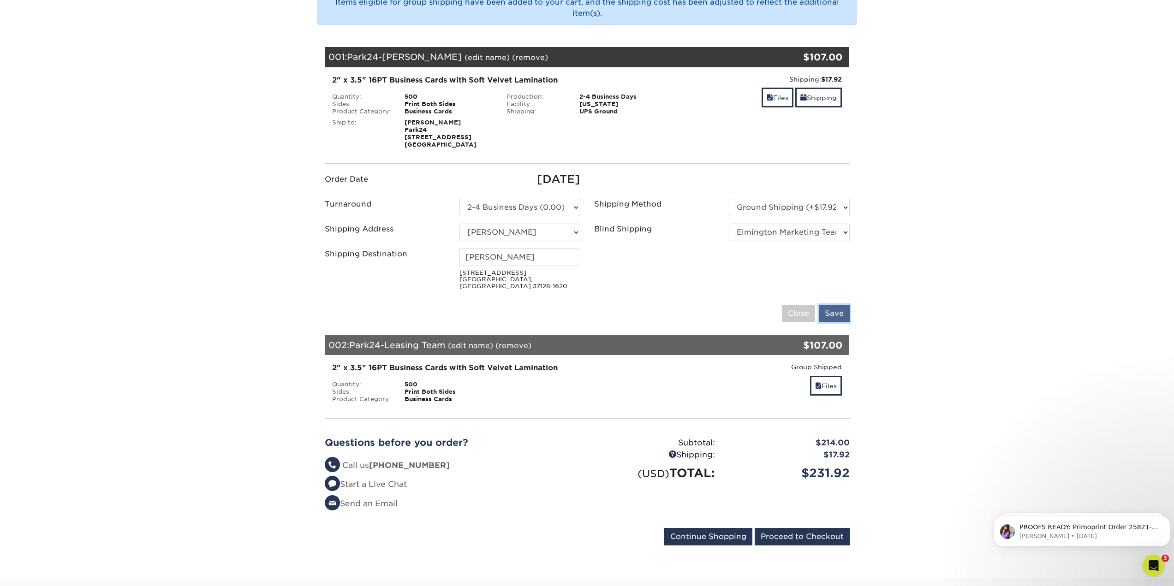
click at [836, 305] on input "Save" at bounding box center [834, 314] width 31 height 18
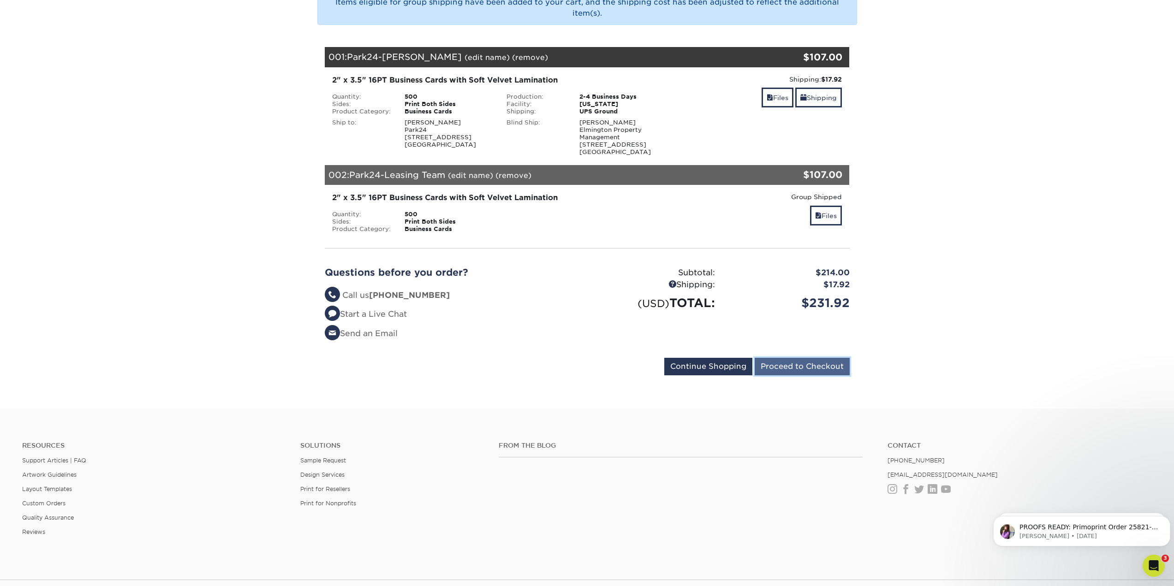
click at [794, 370] on input "Proceed to Checkout" at bounding box center [802, 367] width 95 height 18
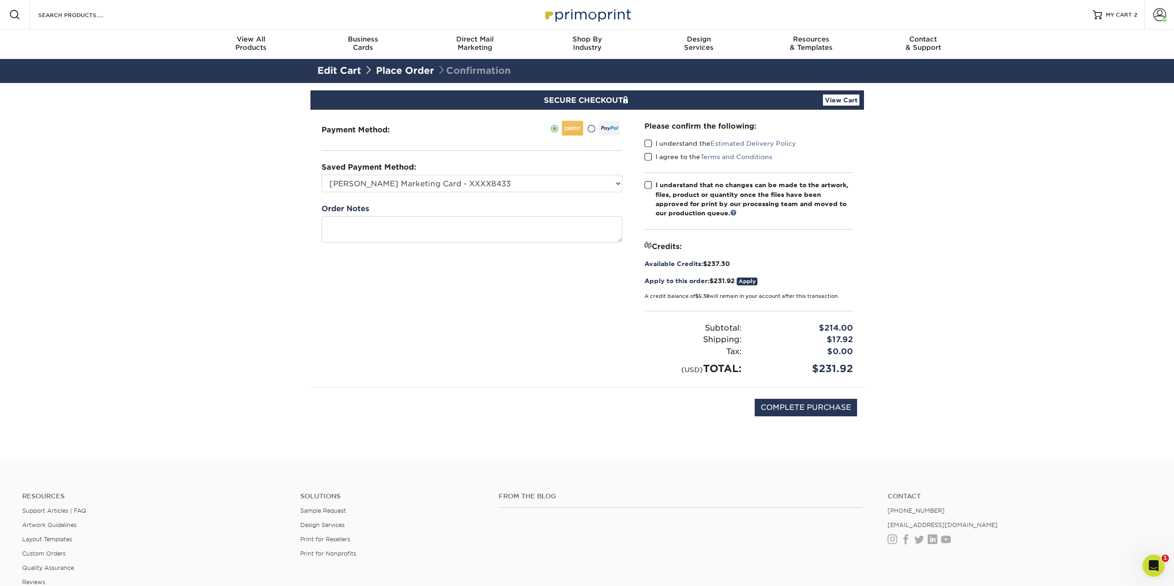
click at [649, 144] on span at bounding box center [648, 143] width 8 height 9
click at [0, 0] on input "I understand the Estimated Delivery Policy" at bounding box center [0, 0] width 0 height 0
click at [649, 154] on span at bounding box center [648, 157] width 8 height 9
click at [0, 0] on input "I agree to the Terms and Conditions" at bounding box center [0, 0] width 0 height 0
click at [647, 185] on span at bounding box center [648, 185] width 8 height 9
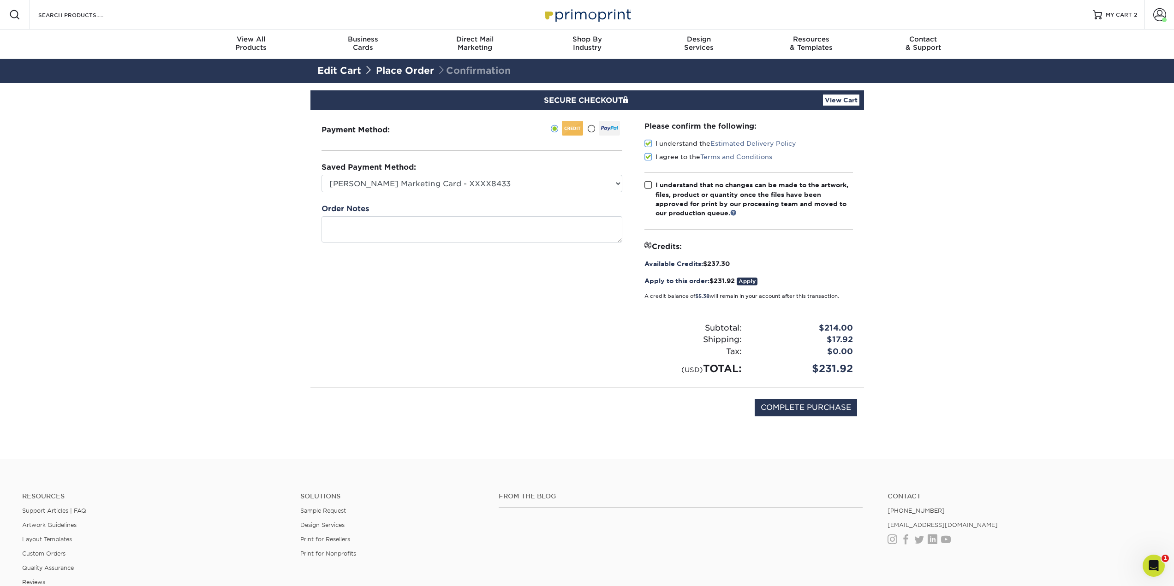
click at [0, 0] on input "I understand that no changes can be made to the artwork, files, product or quan…" at bounding box center [0, 0] width 0 height 0
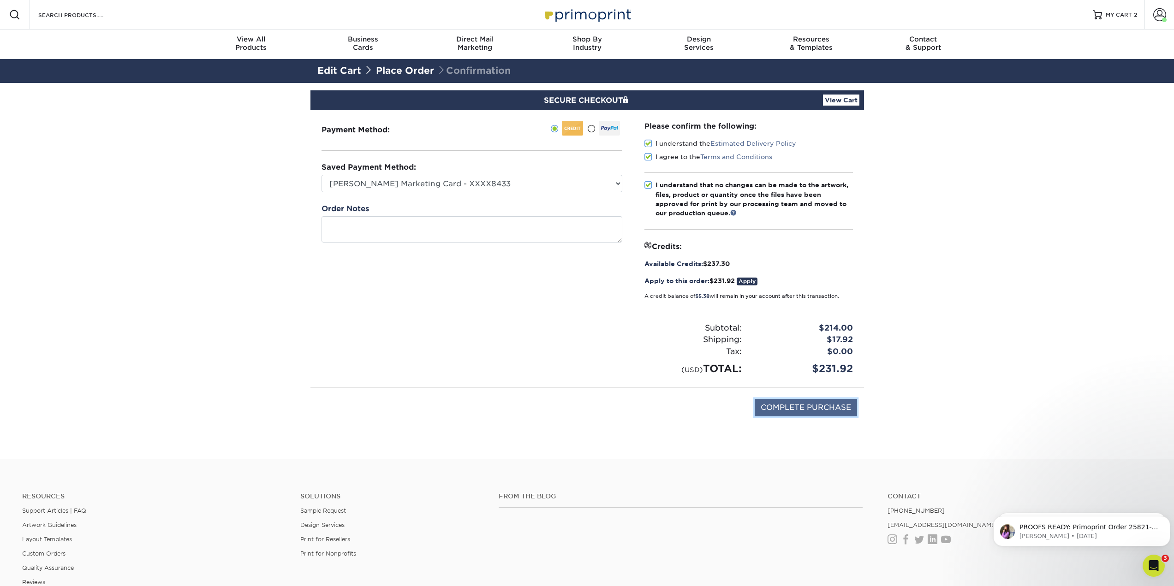
click at [786, 408] on input "COMPLETE PURCHASE" at bounding box center [806, 408] width 102 height 18
type input "PROCESSING, PLEASE WAIT..."
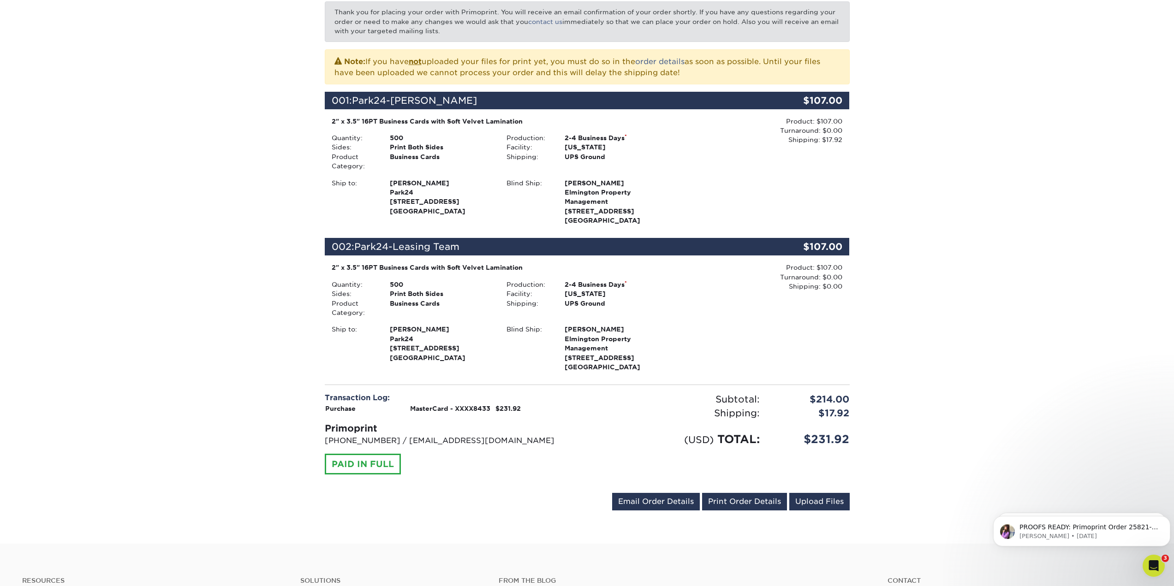
scroll to position [185, 0]
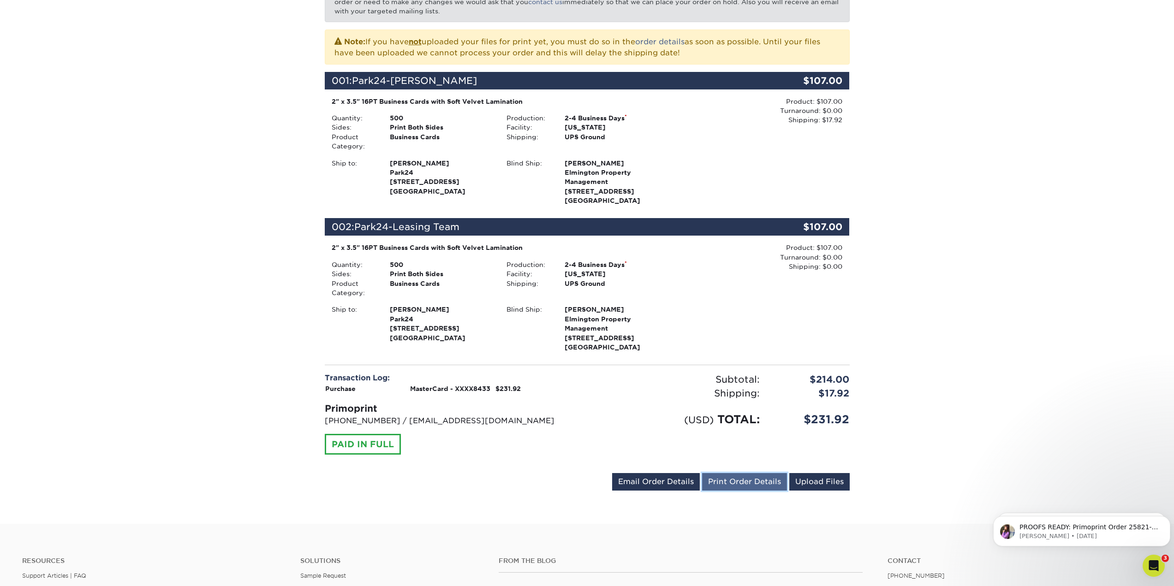
click at [719, 485] on link "Print Order Details" at bounding box center [744, 482] width 85 height 18
